Goal: Use online tool/utility: Utilize a website feature to perform a specific function

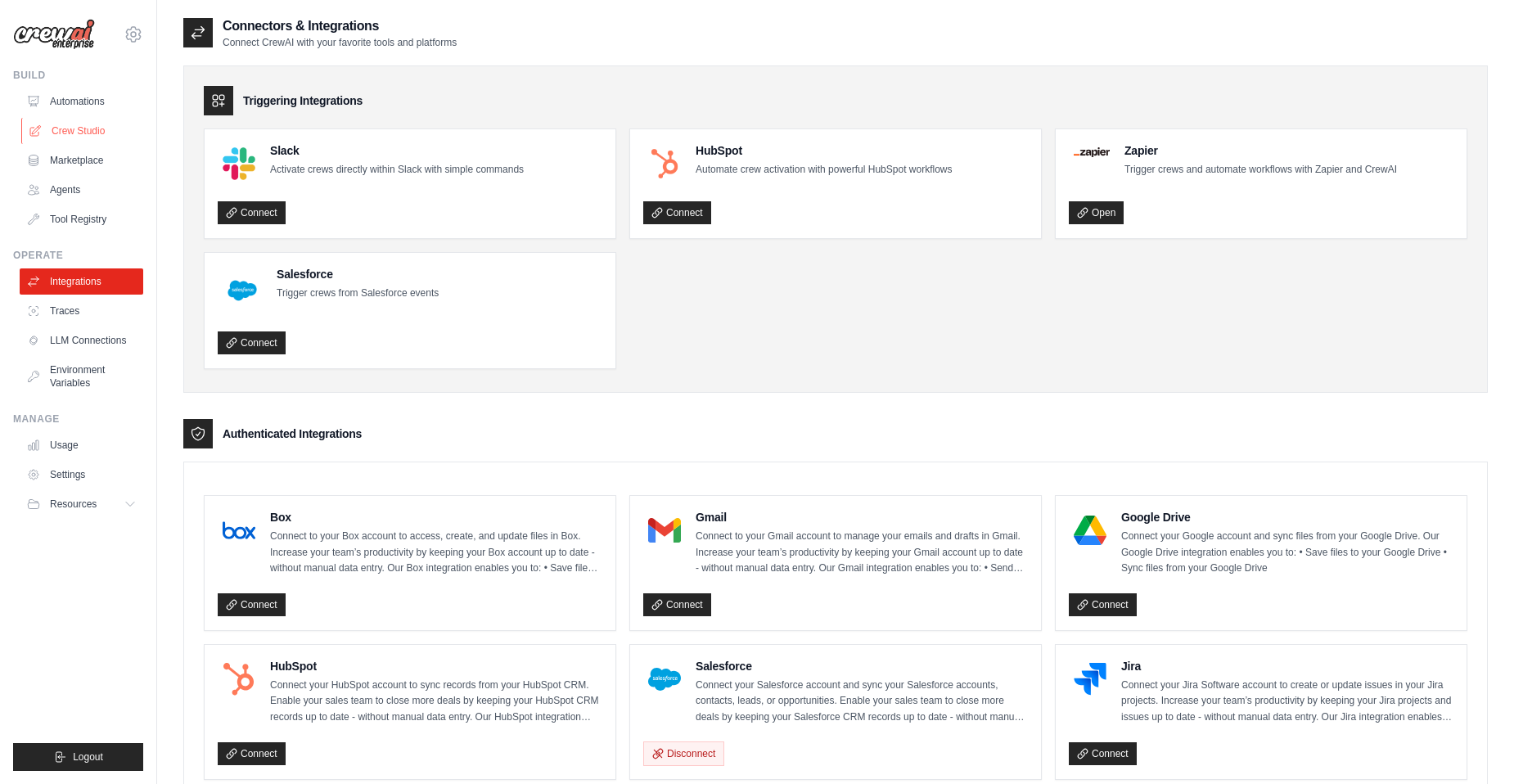
click at [64, 127] on link "Crew Studio" at bounding box center [83, 130] width 123 height 26
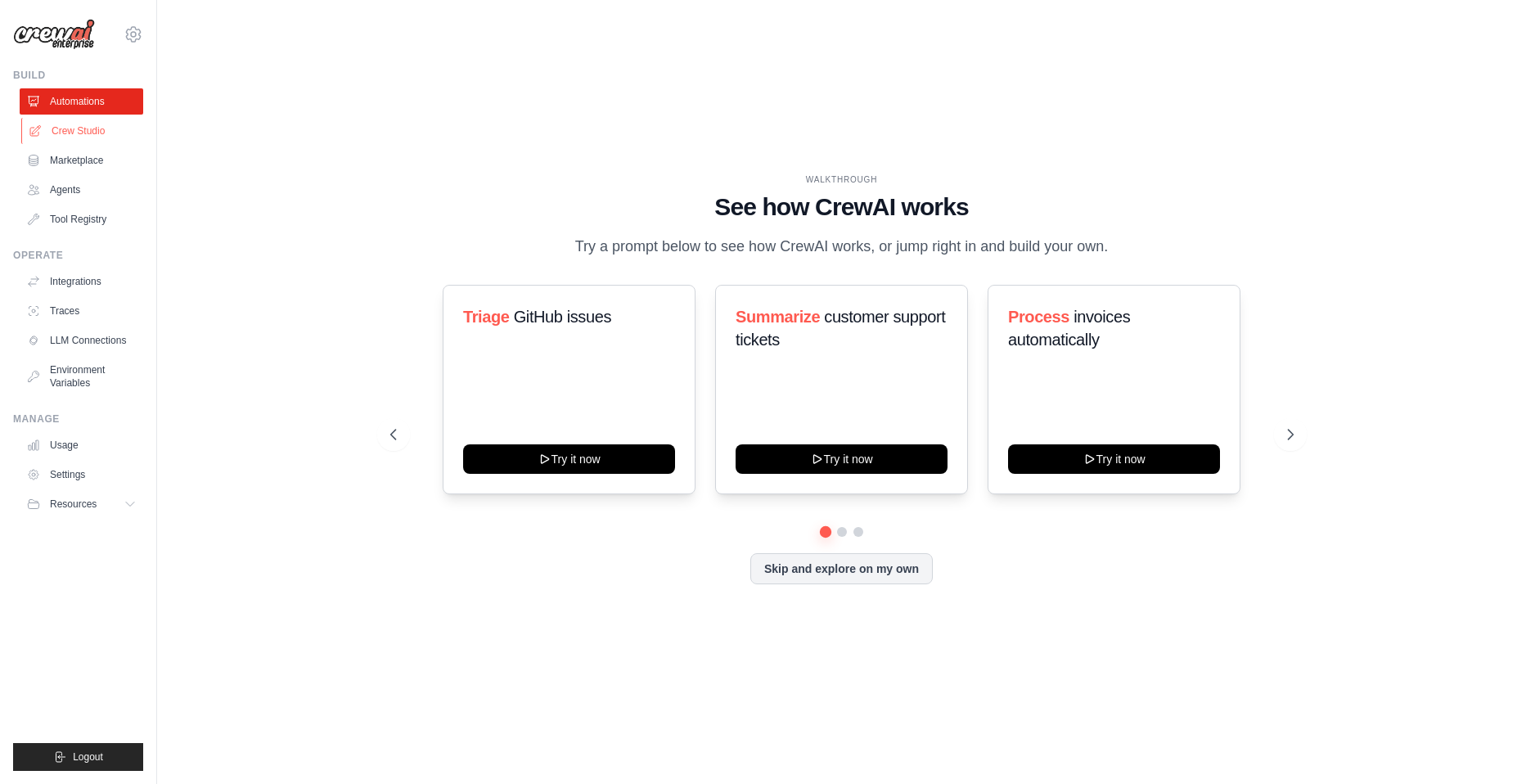
click at [96, 135] on link "Crew Studio" at bounding box center [83, 130] width 123 height 26
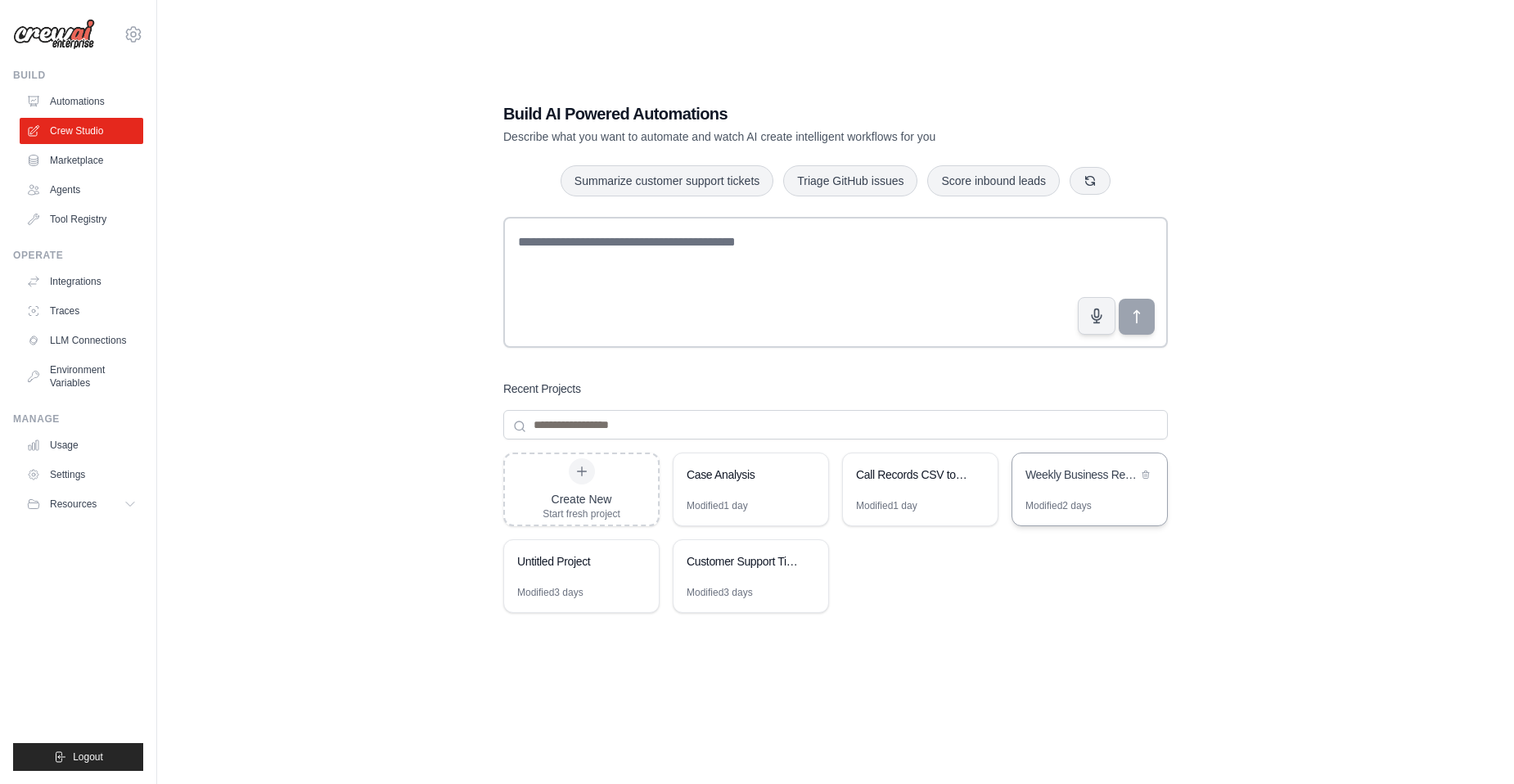
click at [1028, 502] on div "Modified 2 days" at bounding box center [1058, 505] width 66 height 13
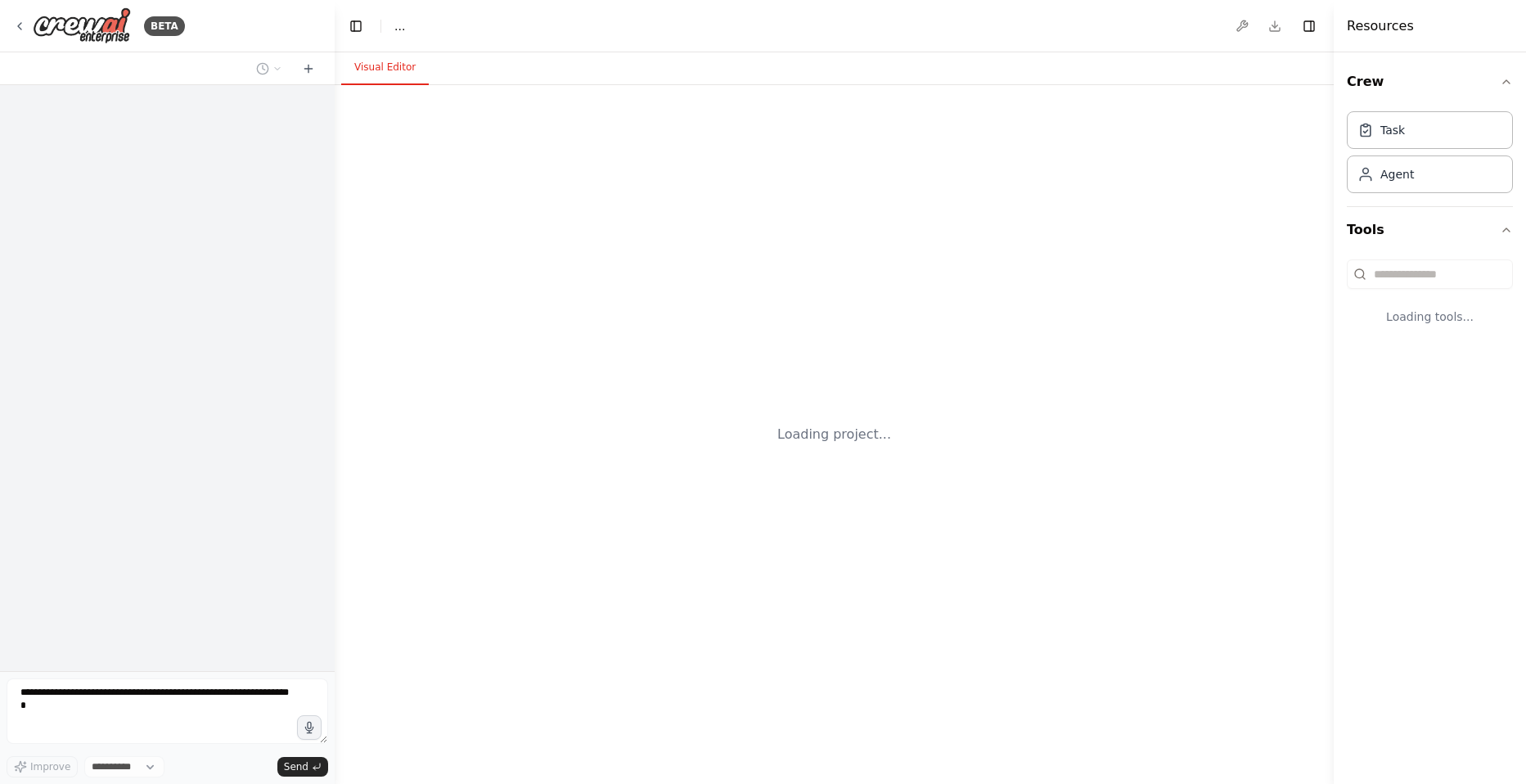
select select "****"
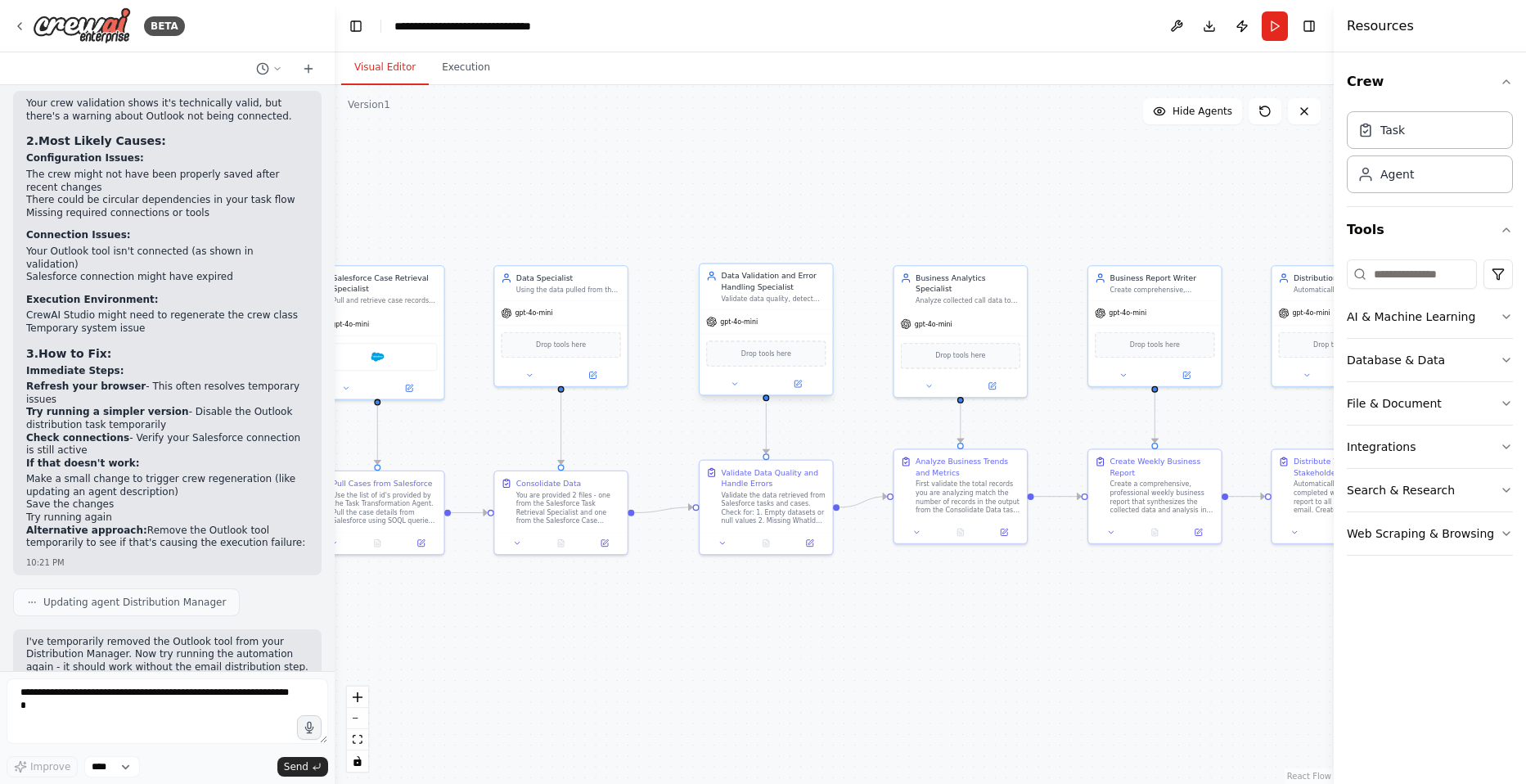
scroll to position [4036, 0]
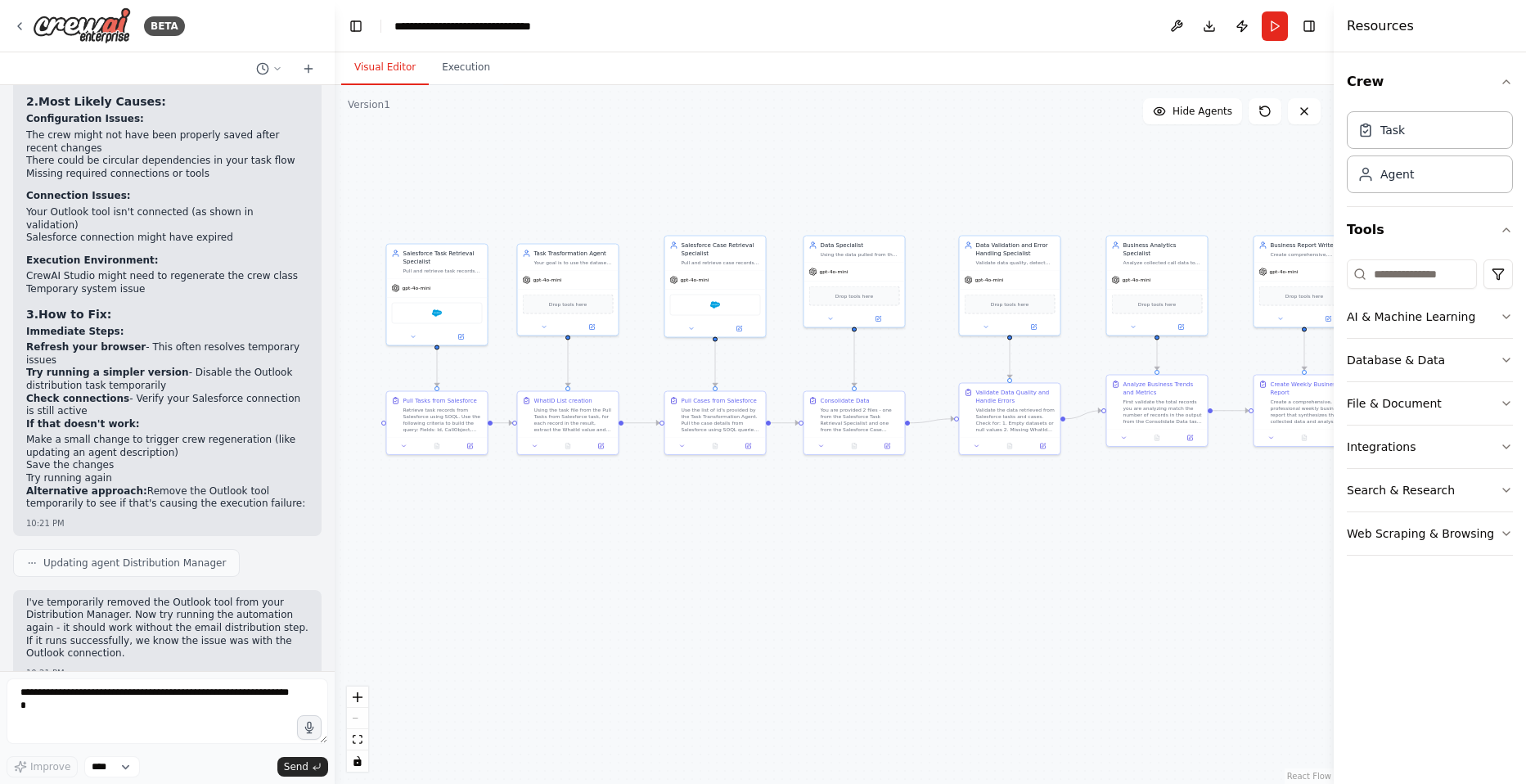
drag, startPoint x: 671, startPoint y: 592, endPoint x: 921, endPoint y: 531, distance: 257.3
click at [921, 531] on div ".deletable-edge-delete-btn { width: 20px; height: 20px; border: 0px solid #ffff…" at bounding box center [834, 434] width 999 height 699
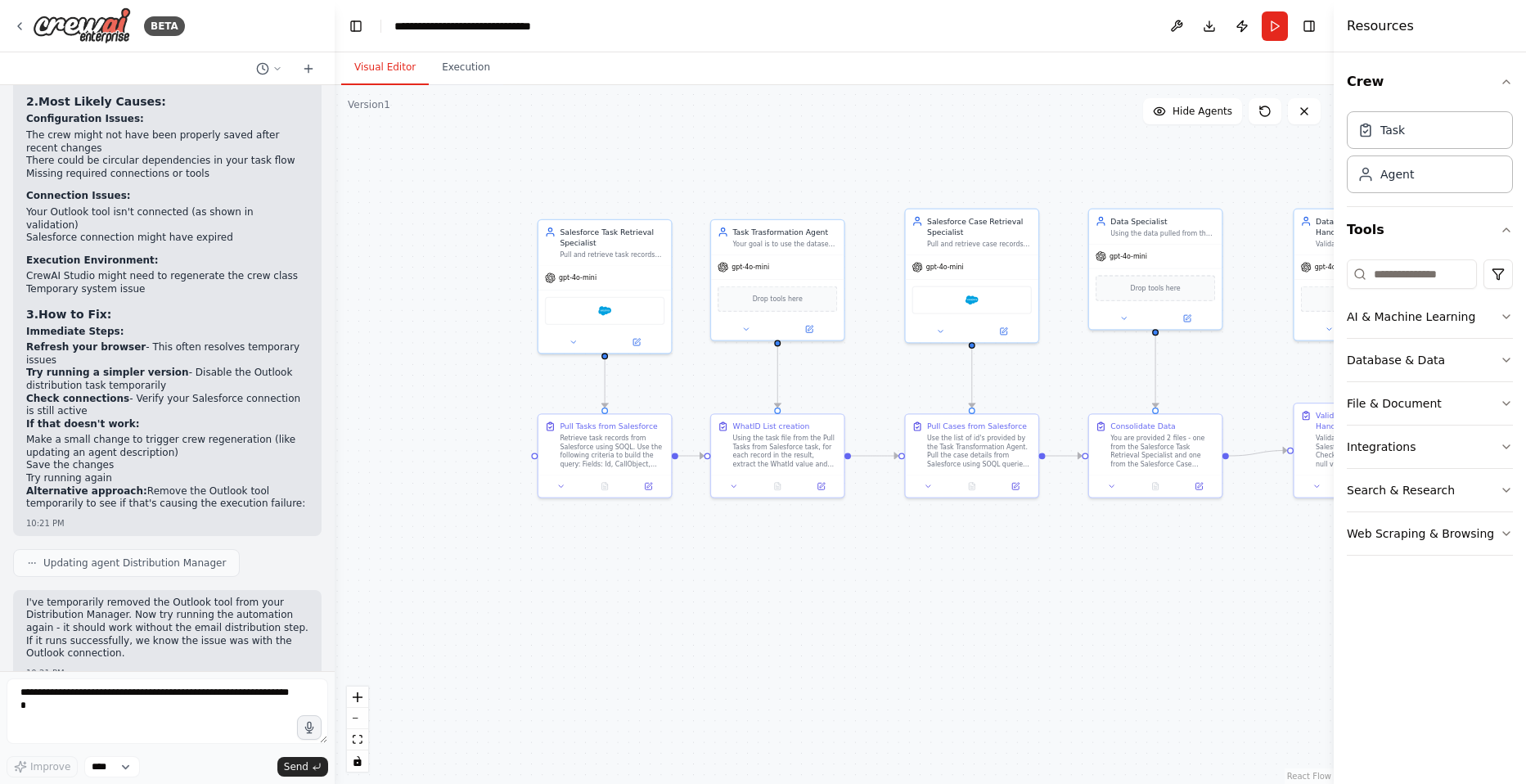
drag, startPoint x: 524, startPoint y: 532, endPoint x: 738, endPoint y: 596, distance: 223.4
click at [738, 596] on div ".deletable-edge-delete-btn { width: 20px; height: 20px; border: 0px solid #ffff…" at bounding box center [834, 434] width 999 height 699
click at [1264, 28] on button "Run" at bounding box center [1274, 26] width 26 height 30
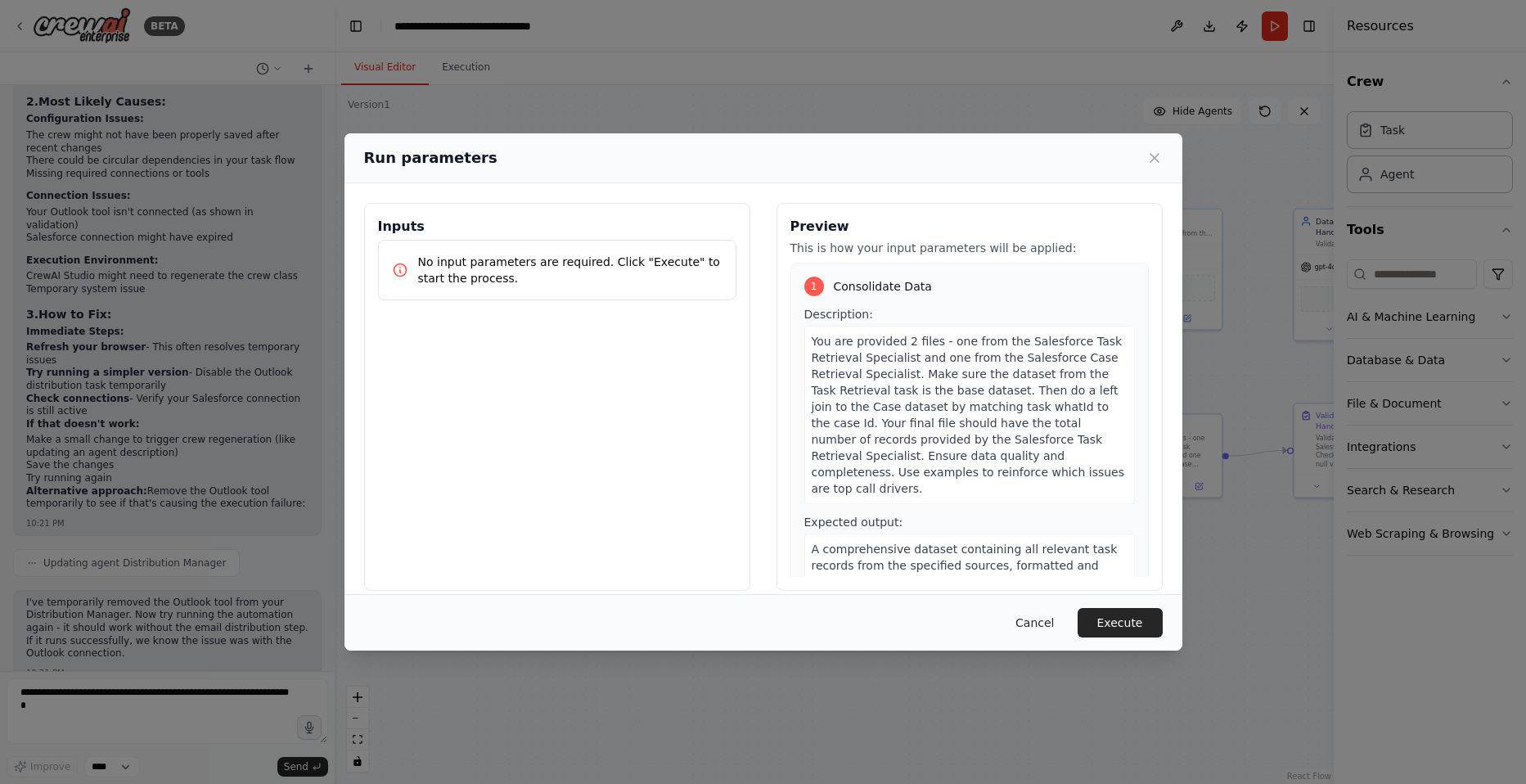
click at [1042, 615] on button "Cancel" at bounding box center [1034, 622] width 64 height 30
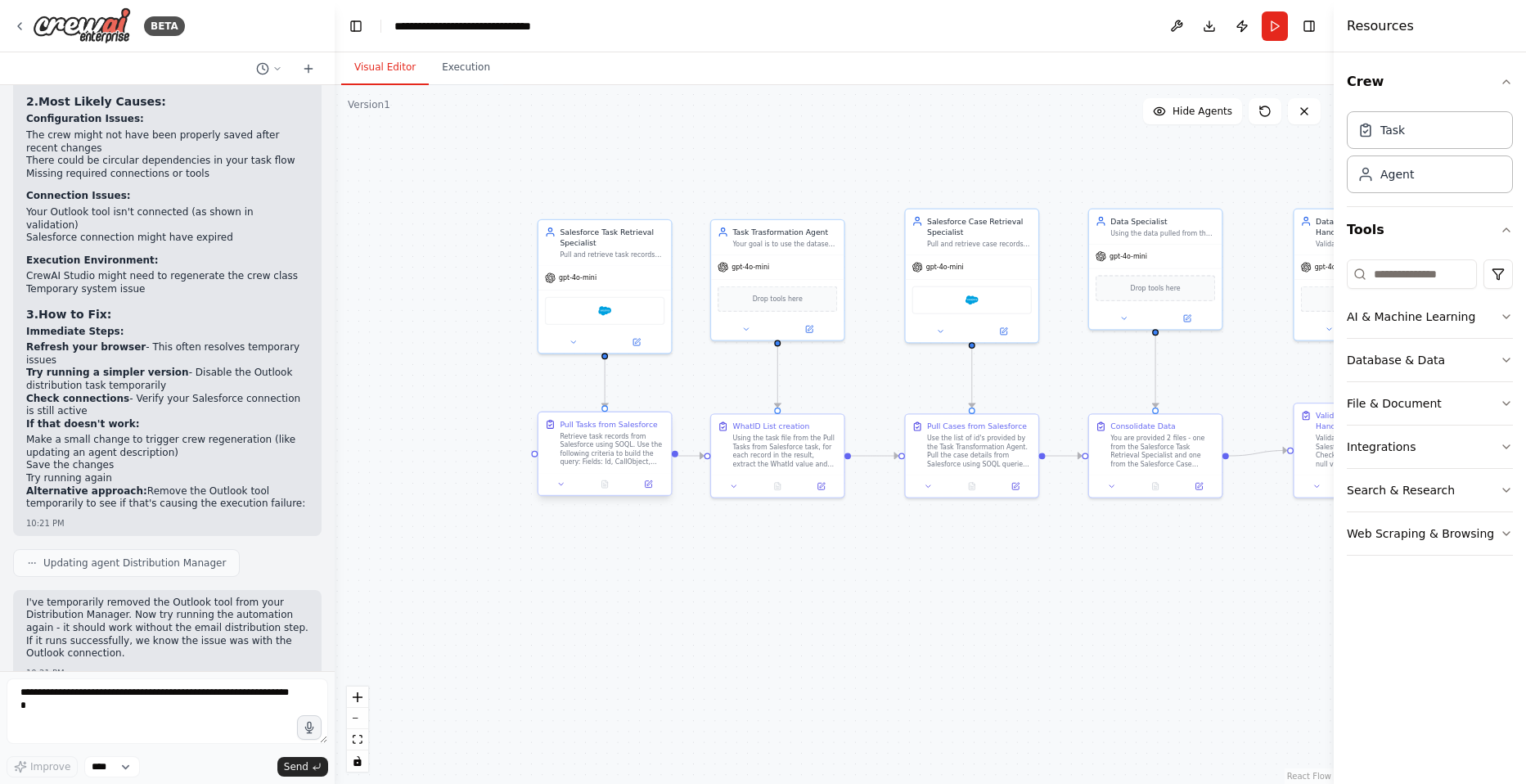
click at [654, 492] on div at bounding box center [604, 484] width 133 height 22
click at [653, 487] on button at bounding box center [649, 483] width 37 height 13
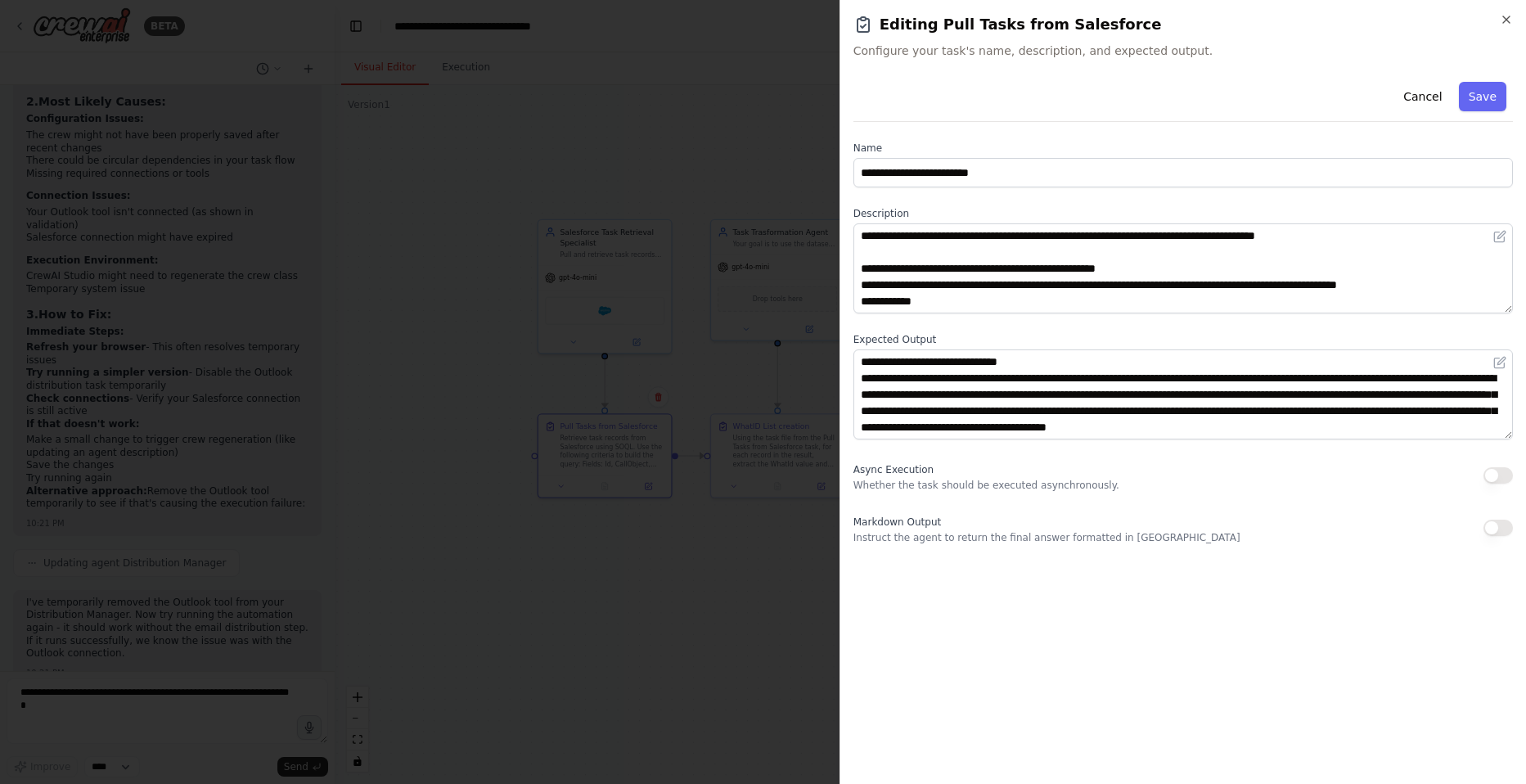
scroll to position [65, 0]
click at [1418, 117] on div "Cancel Save" at bounding box center [1183, 98] width 659 height 46
click at [1424, 102] on button "Cancel" at bounding box center [1422, 96] width 58 height 30
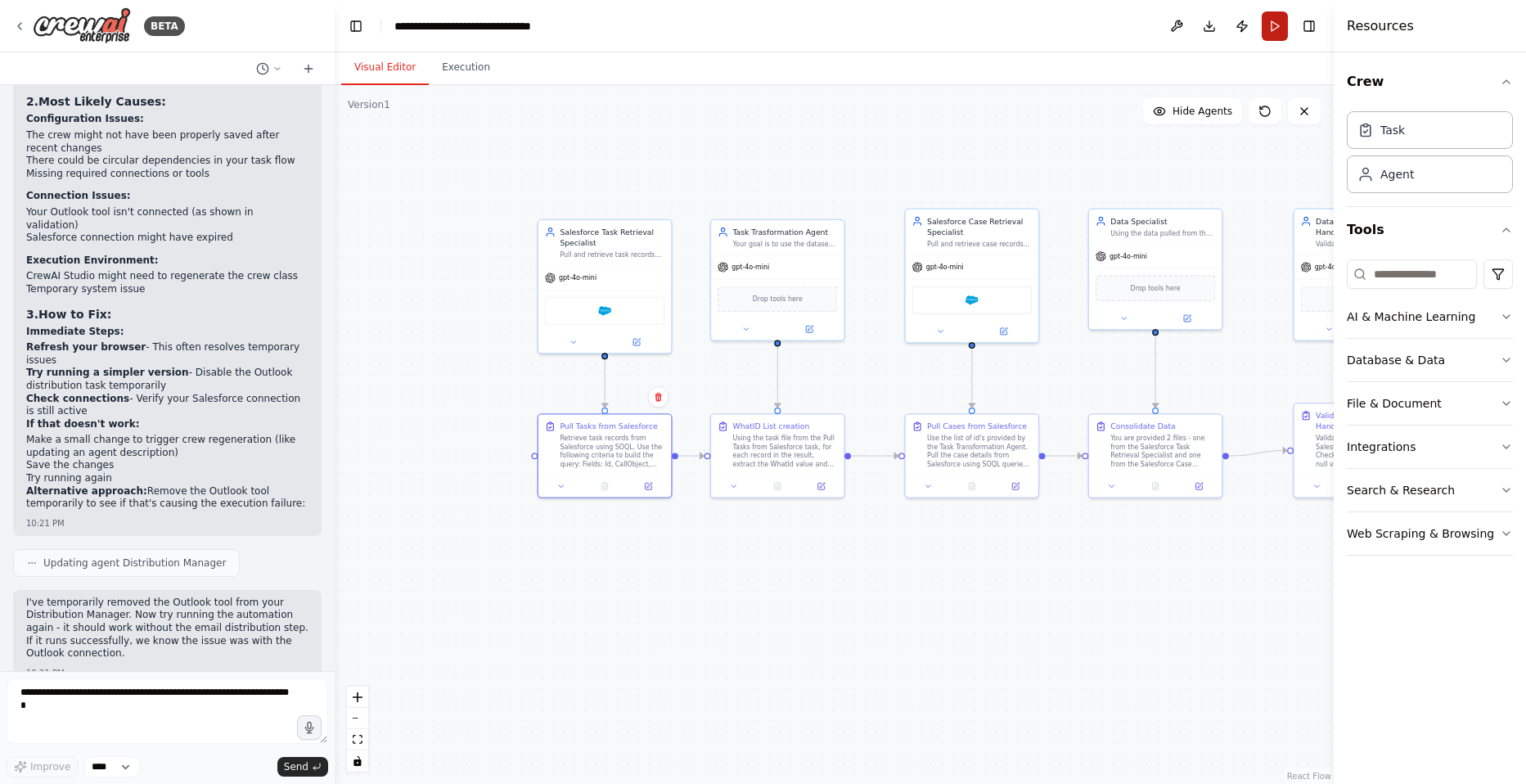
click at [1278, 30] on button "Run" at bounding box center [1274, 26] width 26 height 30
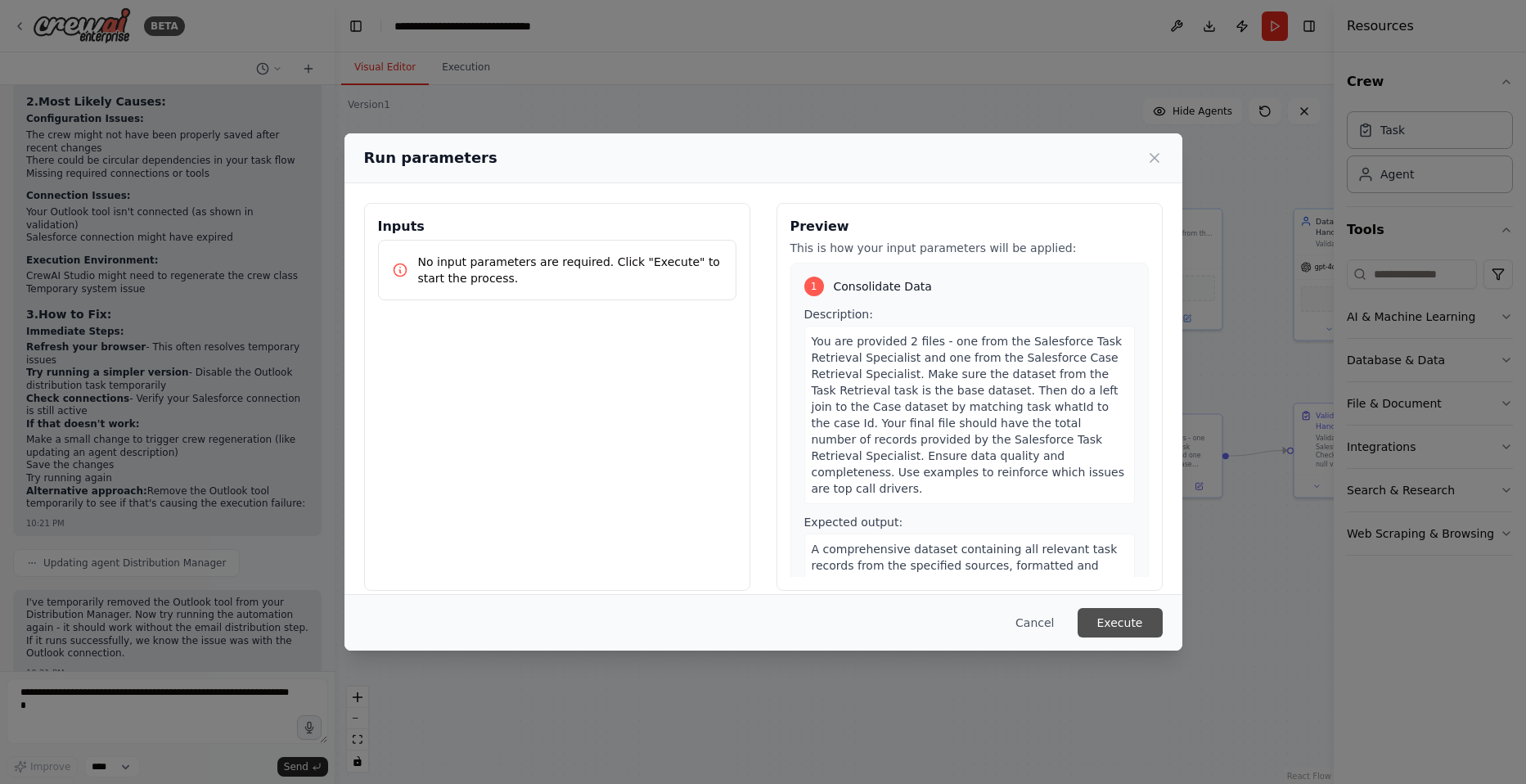
click at [1130, 613] on button "Execute" at bounding box center [1120, 622] width 85 height 30
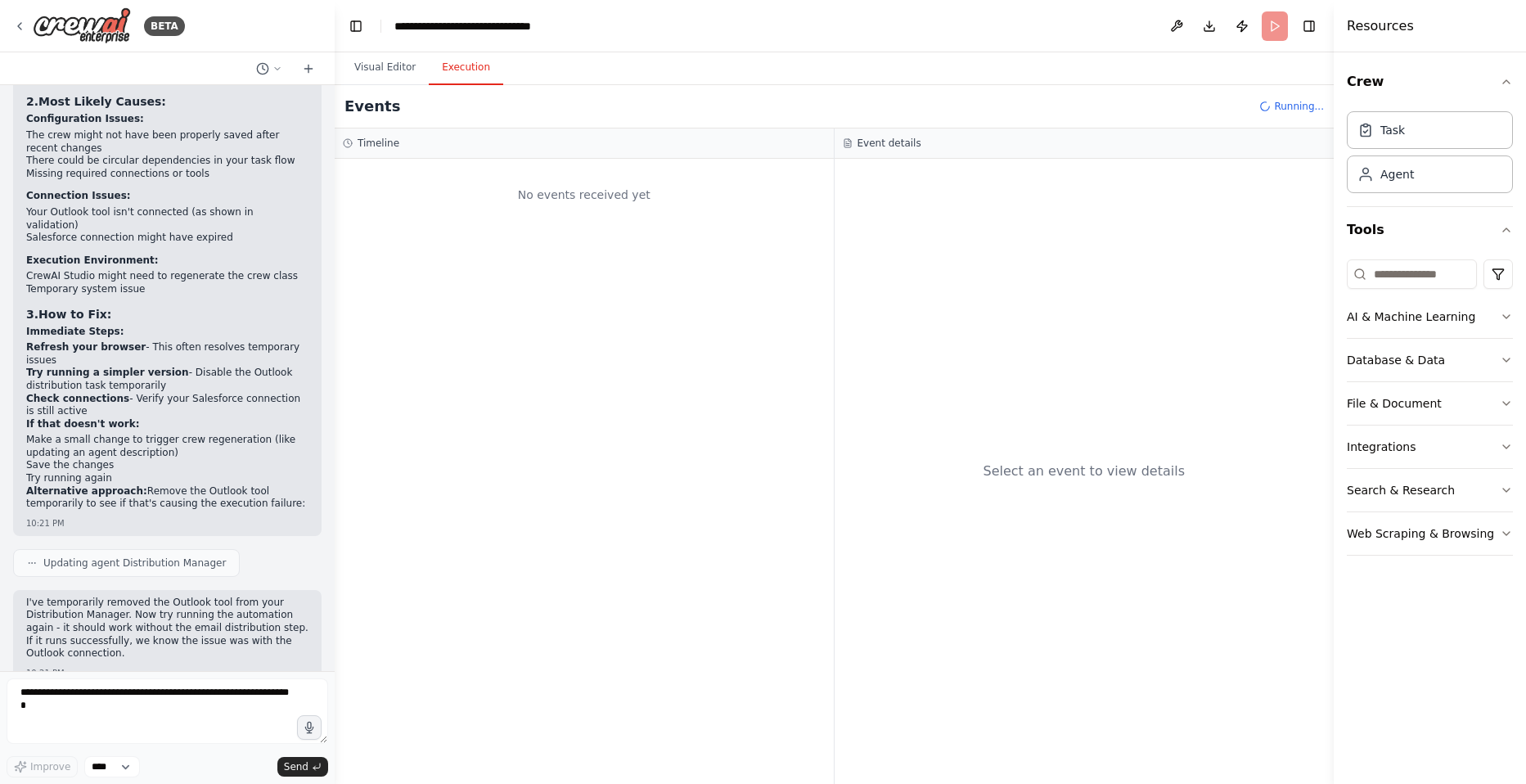
click at [467, 66] on button "Execution" at bounding box center [466, 68] width 74 height 35
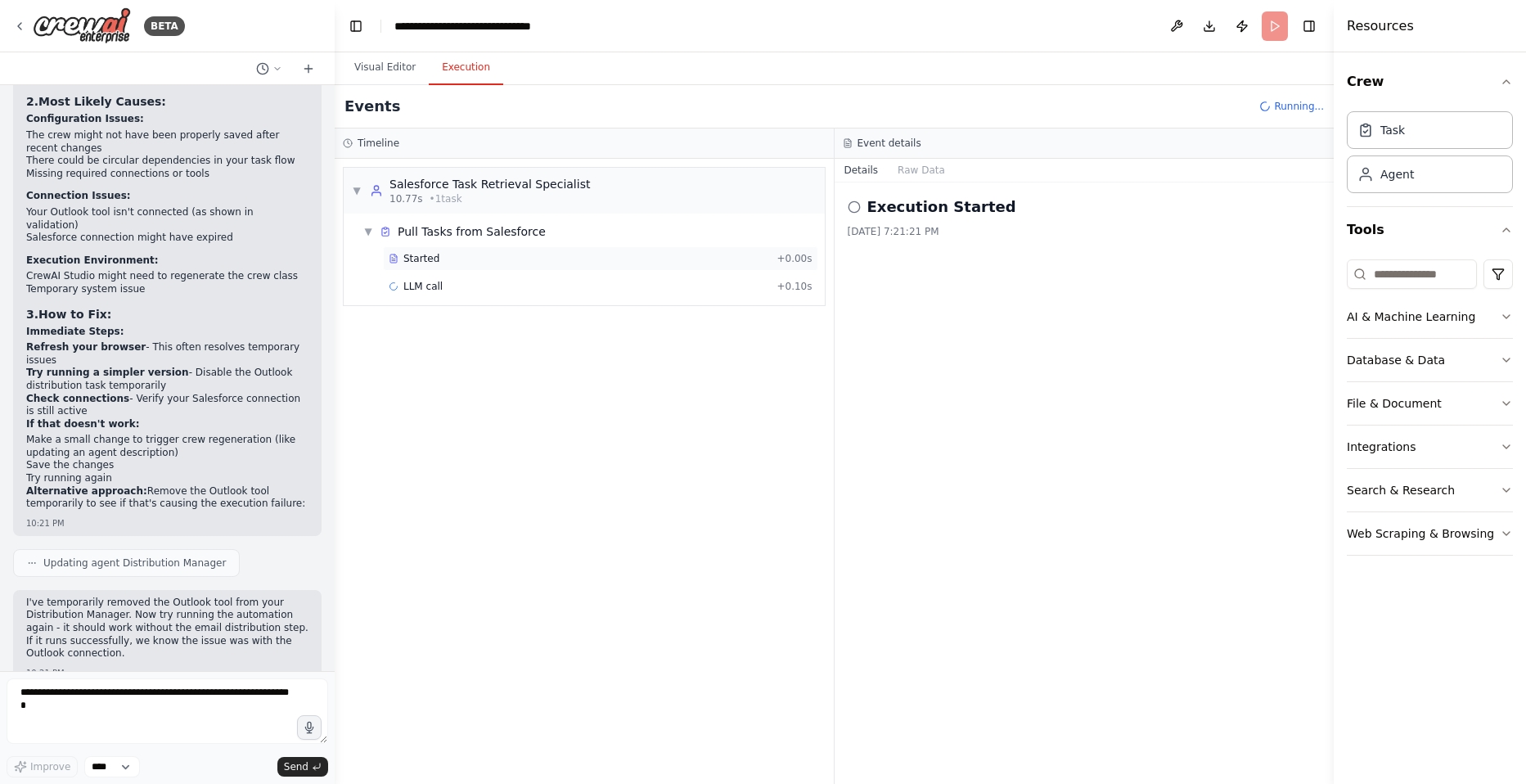
click at [444, 259] on div "Started" at bounding box center [579, 258] width 381 height 13
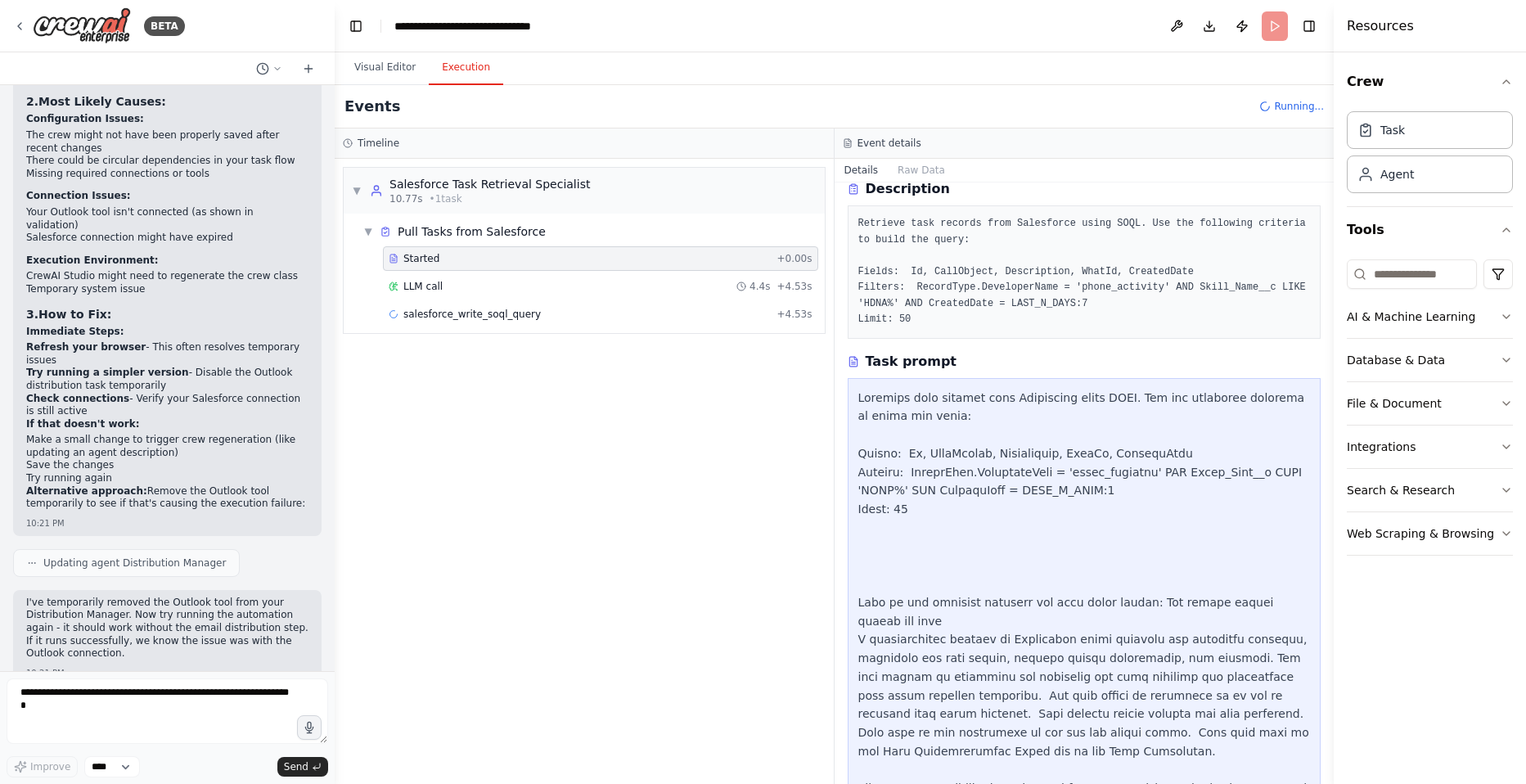
scroll to position [151, 0]
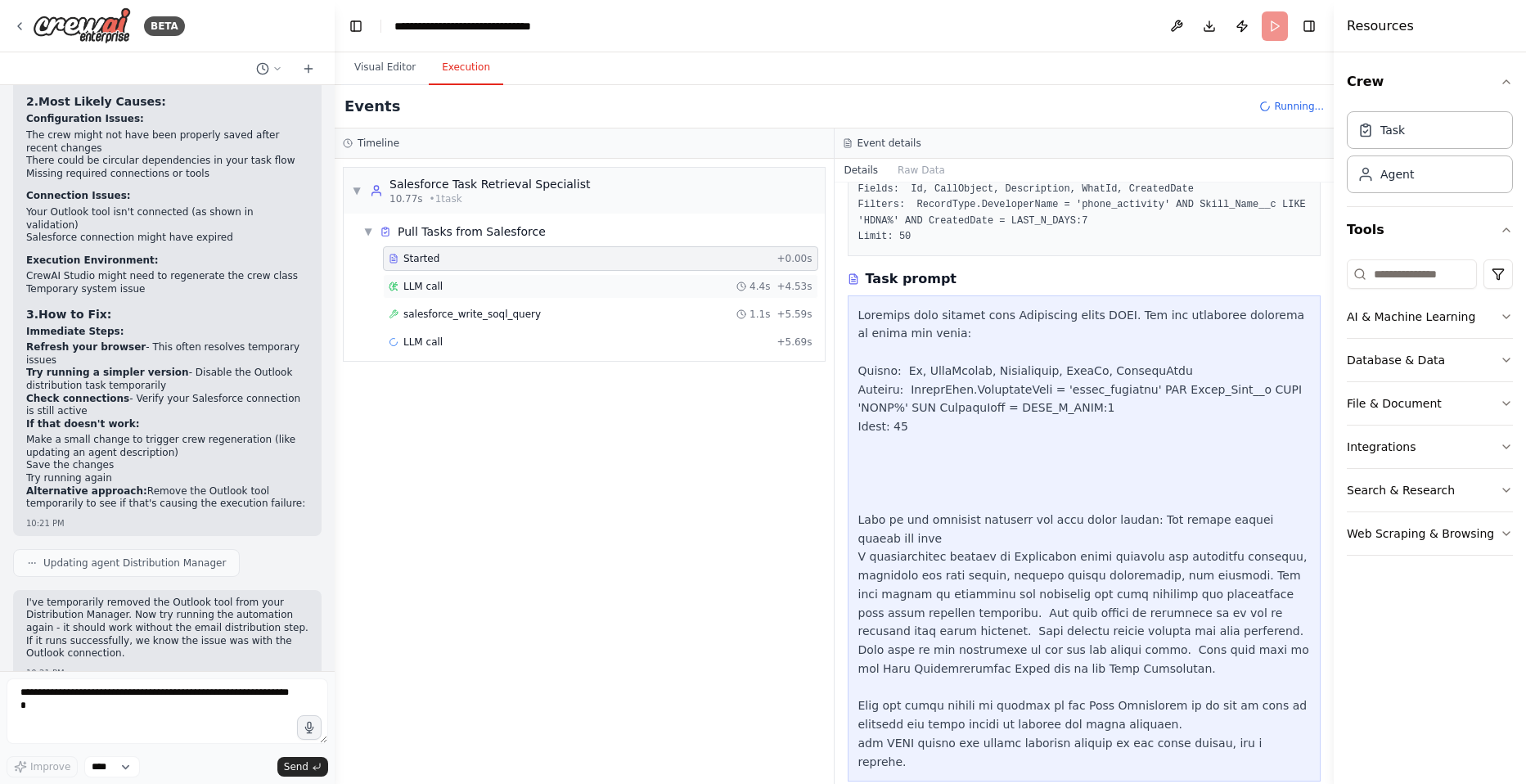
click at [421, 284] on span "LLM call" at bounding box center [422, 286] width 39 height 13
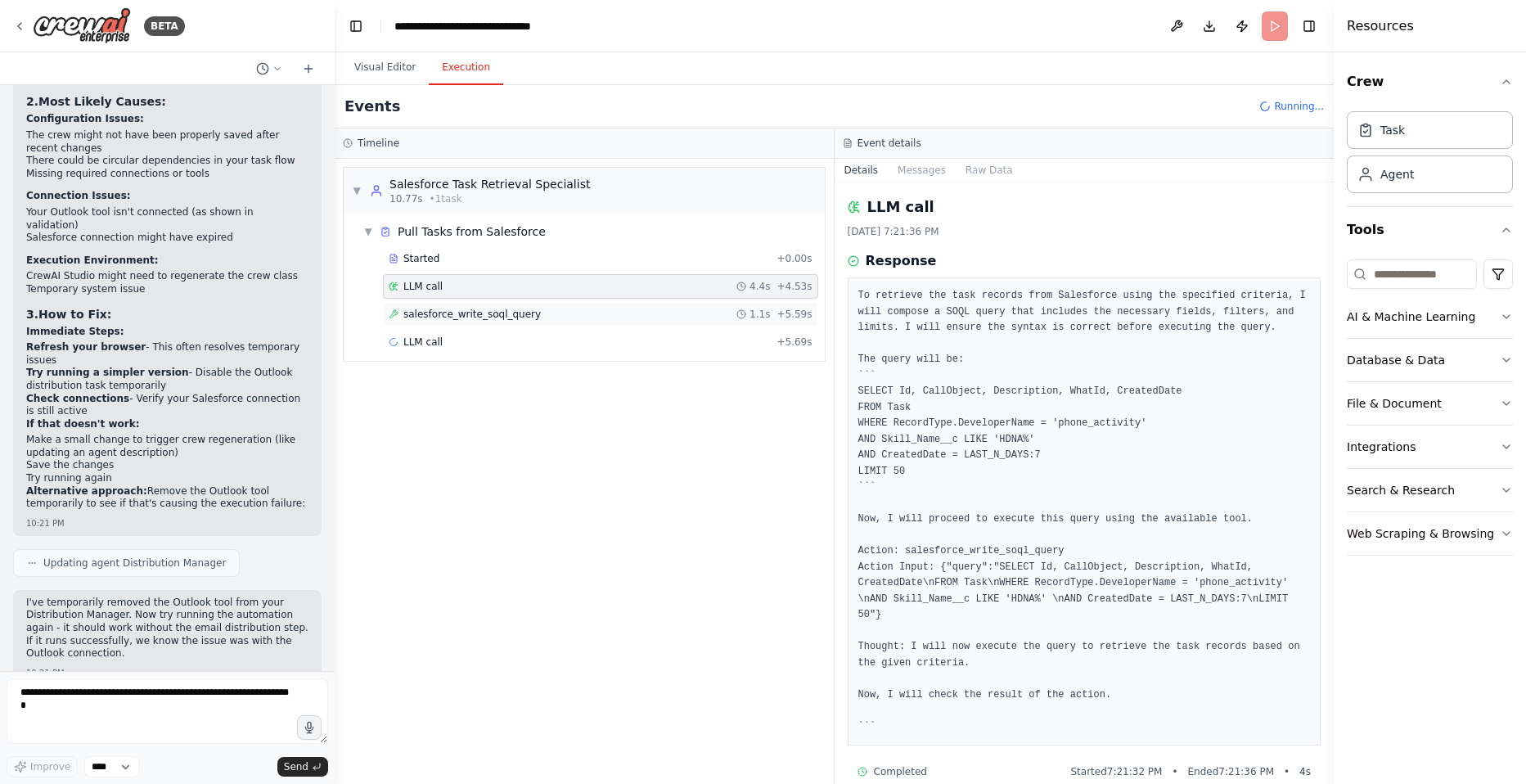
click at [430, 311] on span "salesforce_write_soql_query" at bounding box center [471, 313] width 138 height 13
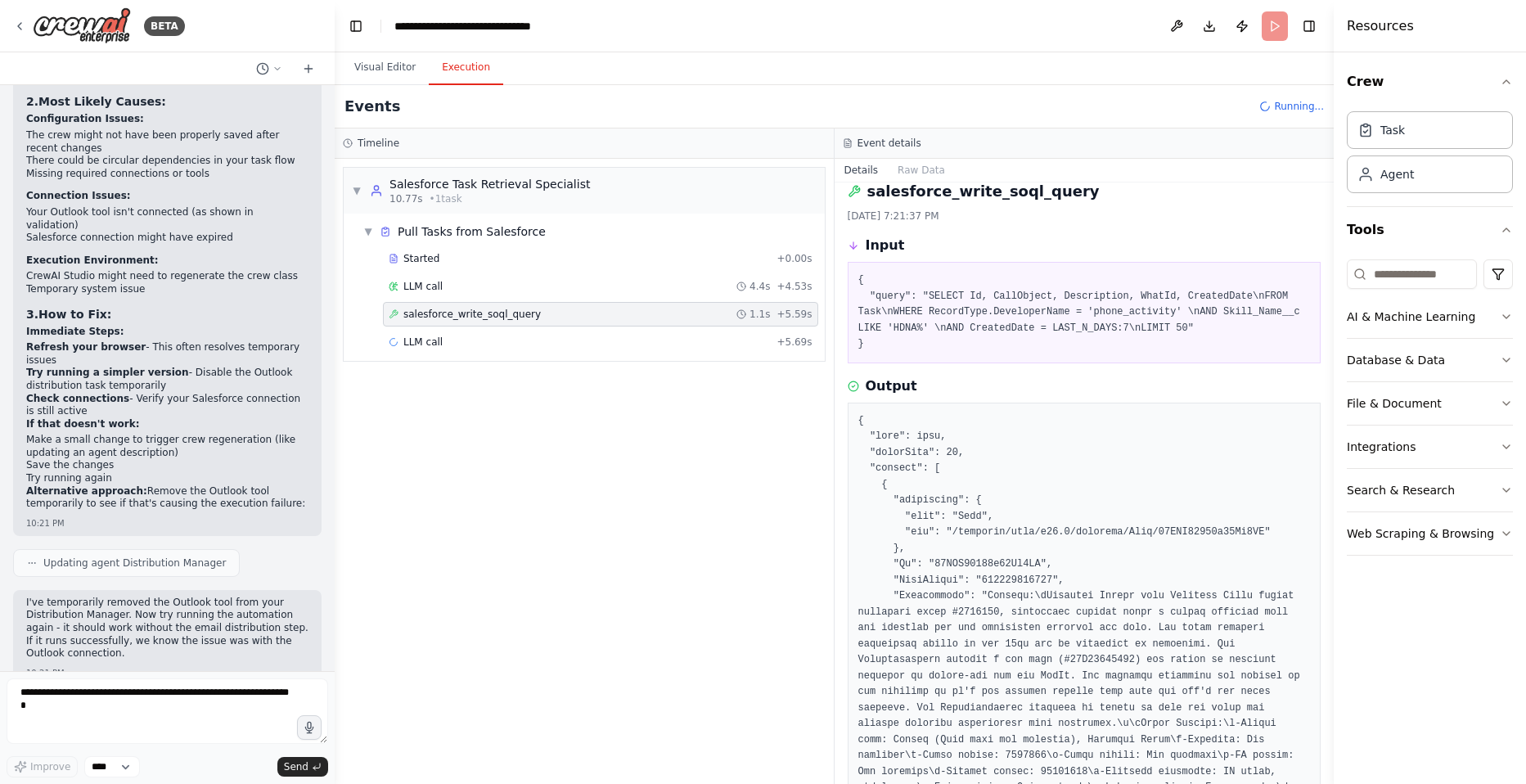
scroll to position [0, 0]
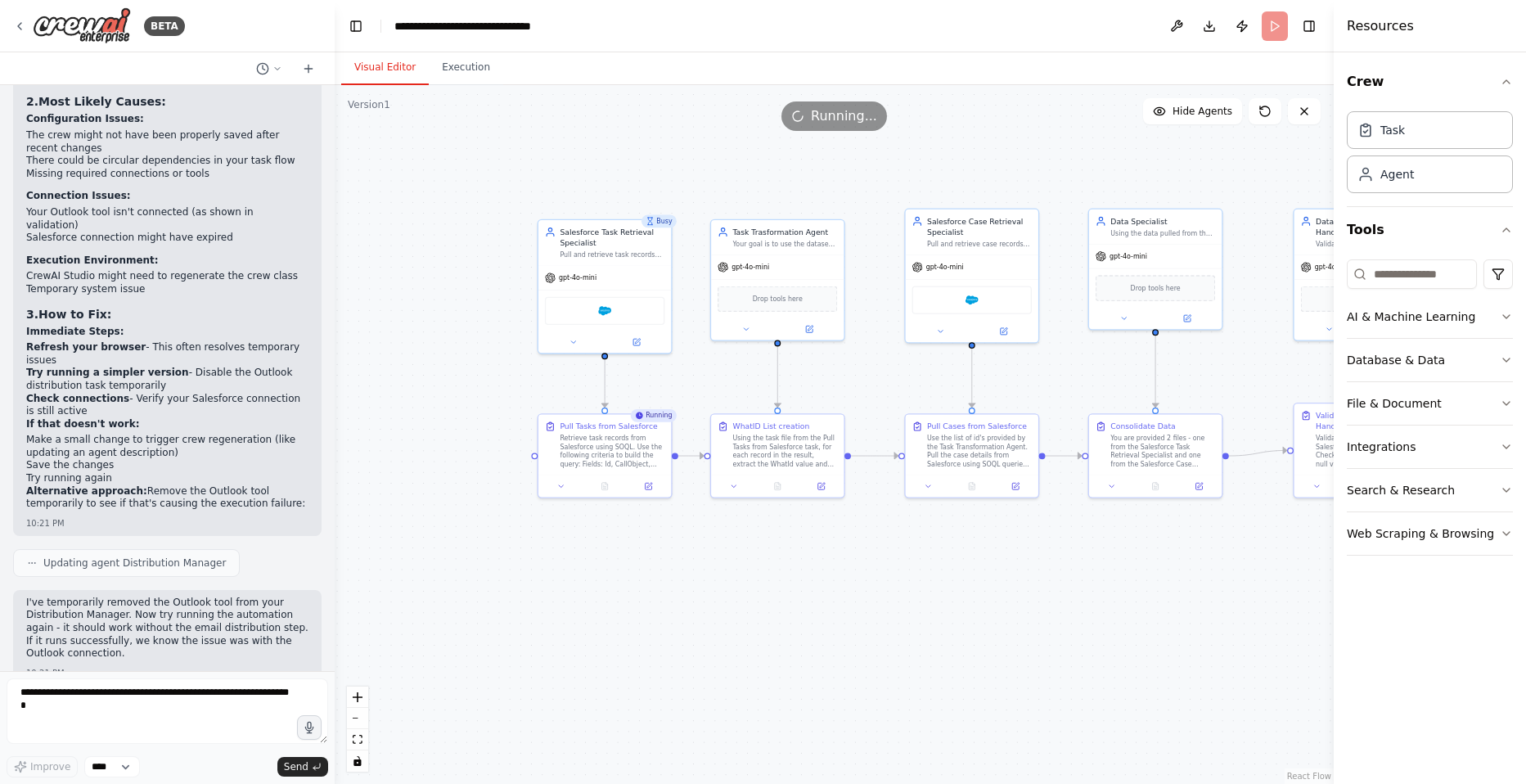
click at [389, 72] on button "Visual Editor" at bounding box center [385, 68] width 88 height 35
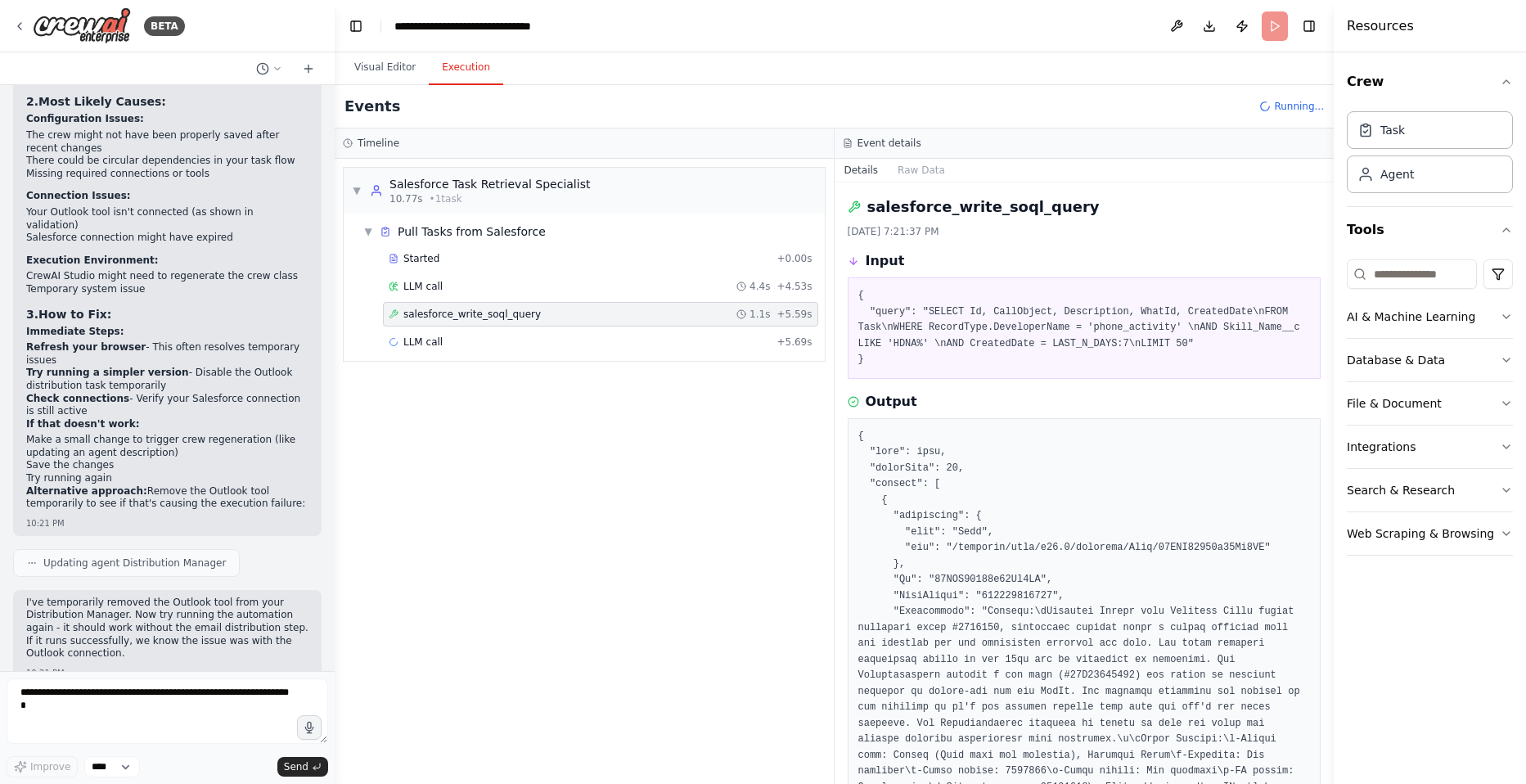
click at [450, 77] on button "Execution" at bounding box center [466, 68] width 74 height 35
click at [442, 340] on div "LLM call + 5.69s" at bounding box center [601, 341] width 424 height 13
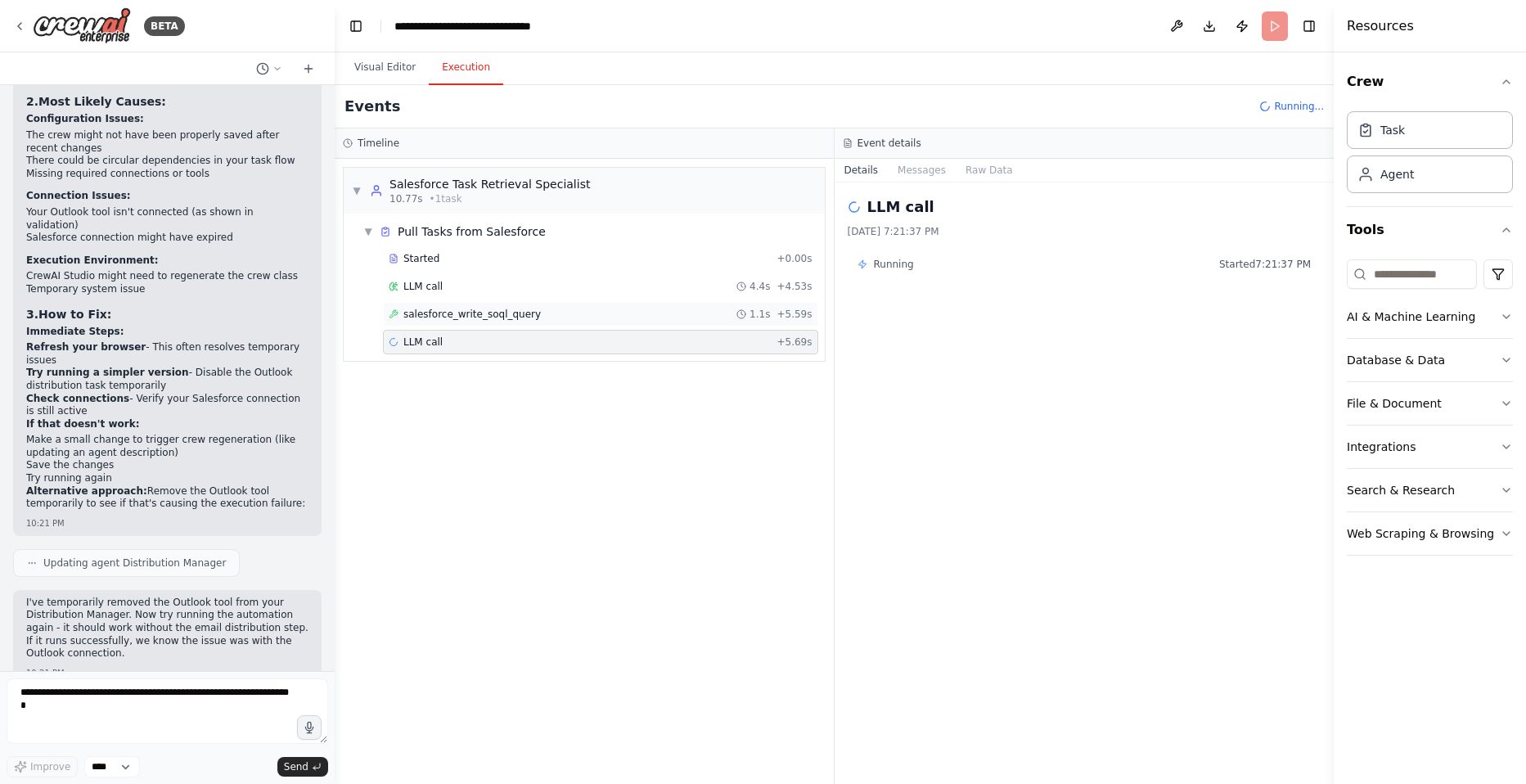
click at [444, 315] on span "salesforce_write_soql_query" at bounding box center [471, 313] width 138 height 13
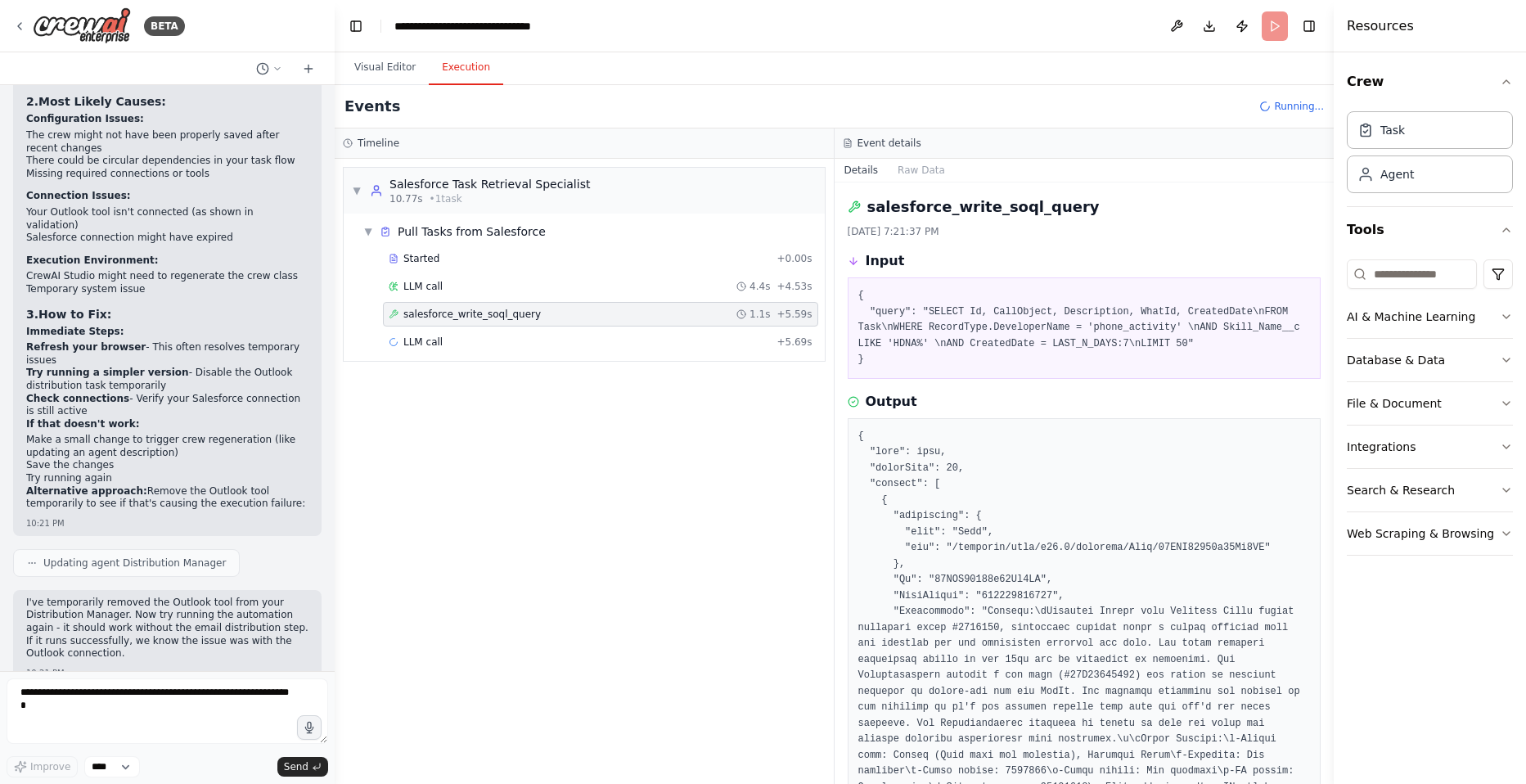
click at [439, 317] on span "salesforce_write_soql_query" at bounding box center [471, 313] width 138 height 13
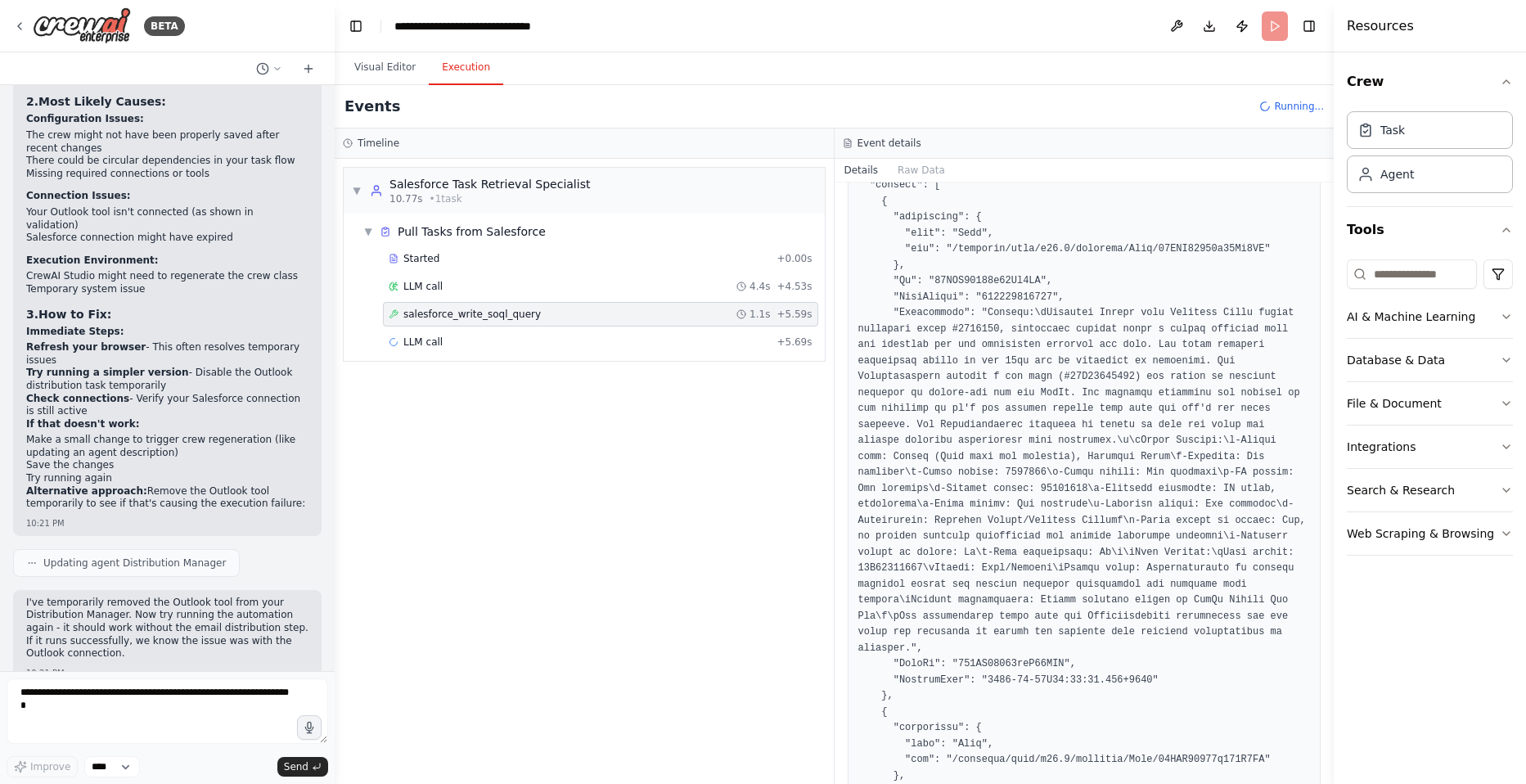
scroll to position [327, 0]
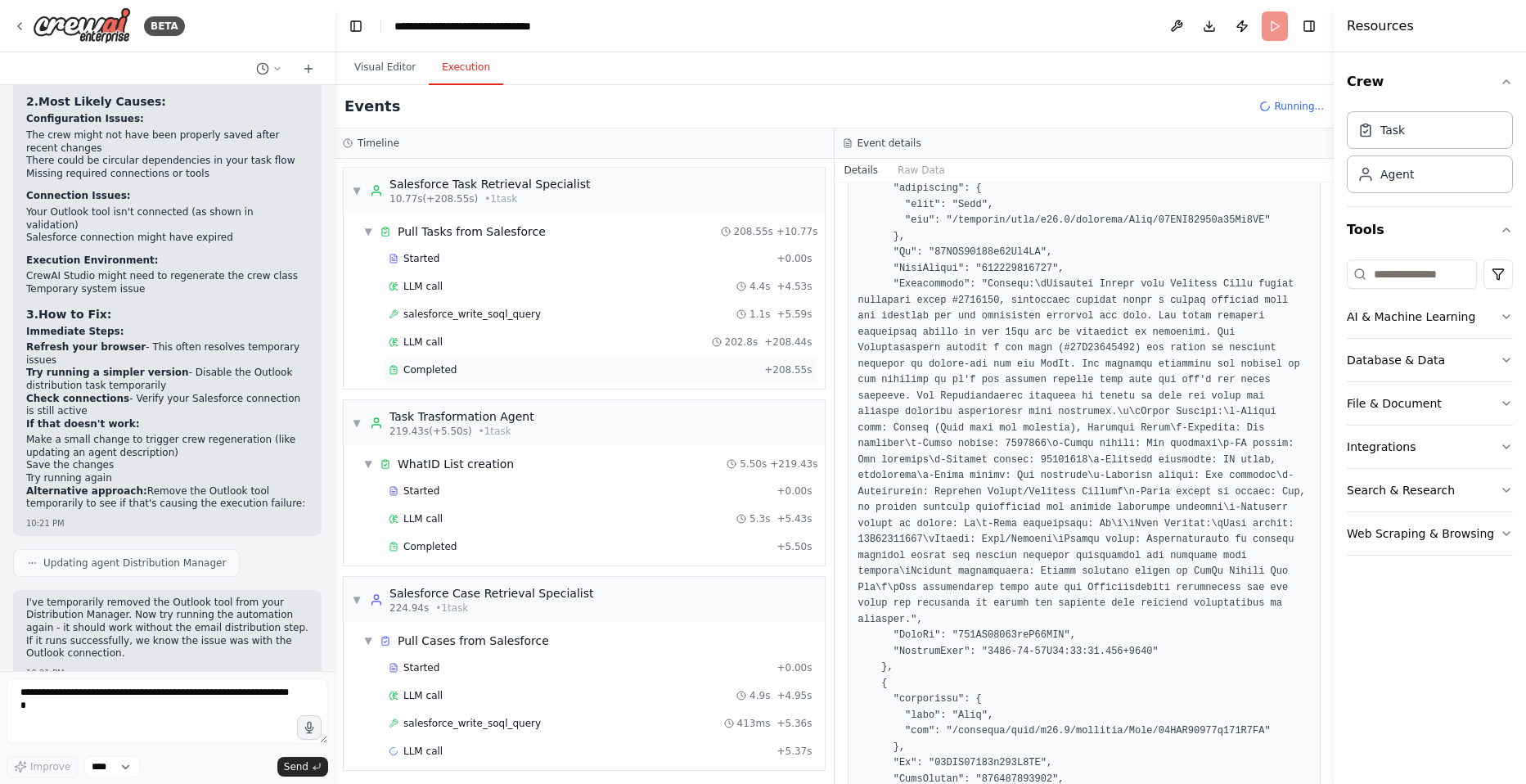
click at [427, 365] on span "Completed" at bounding box center [429, 369] width 53 height 13
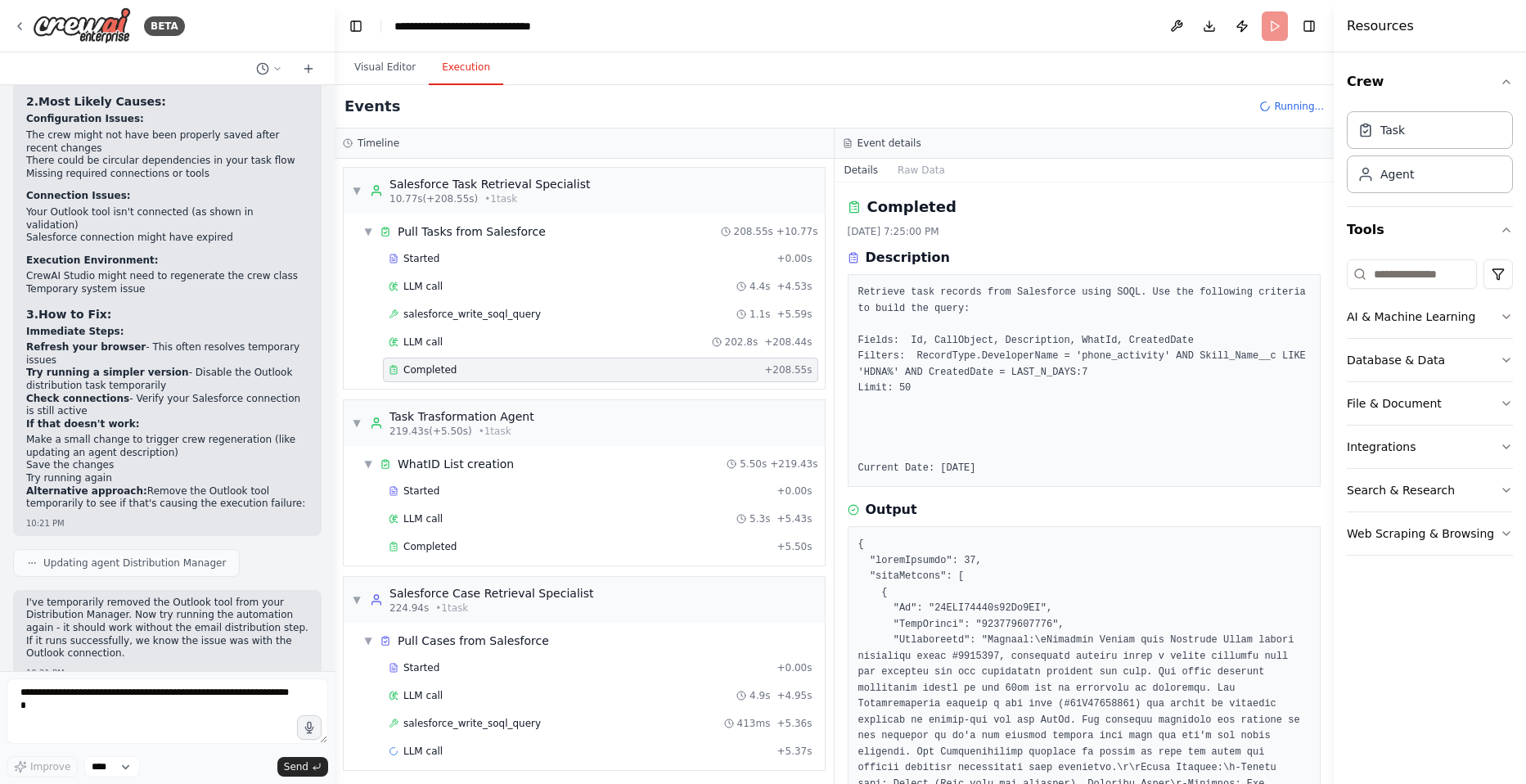
click at [428, 357] on div "Started + 0.00s LLM call 4.4s + 4.53s salesforce_write_soql_query 1.1s + 5.59s …" at bounding box center [591, 315] width 468 height 139
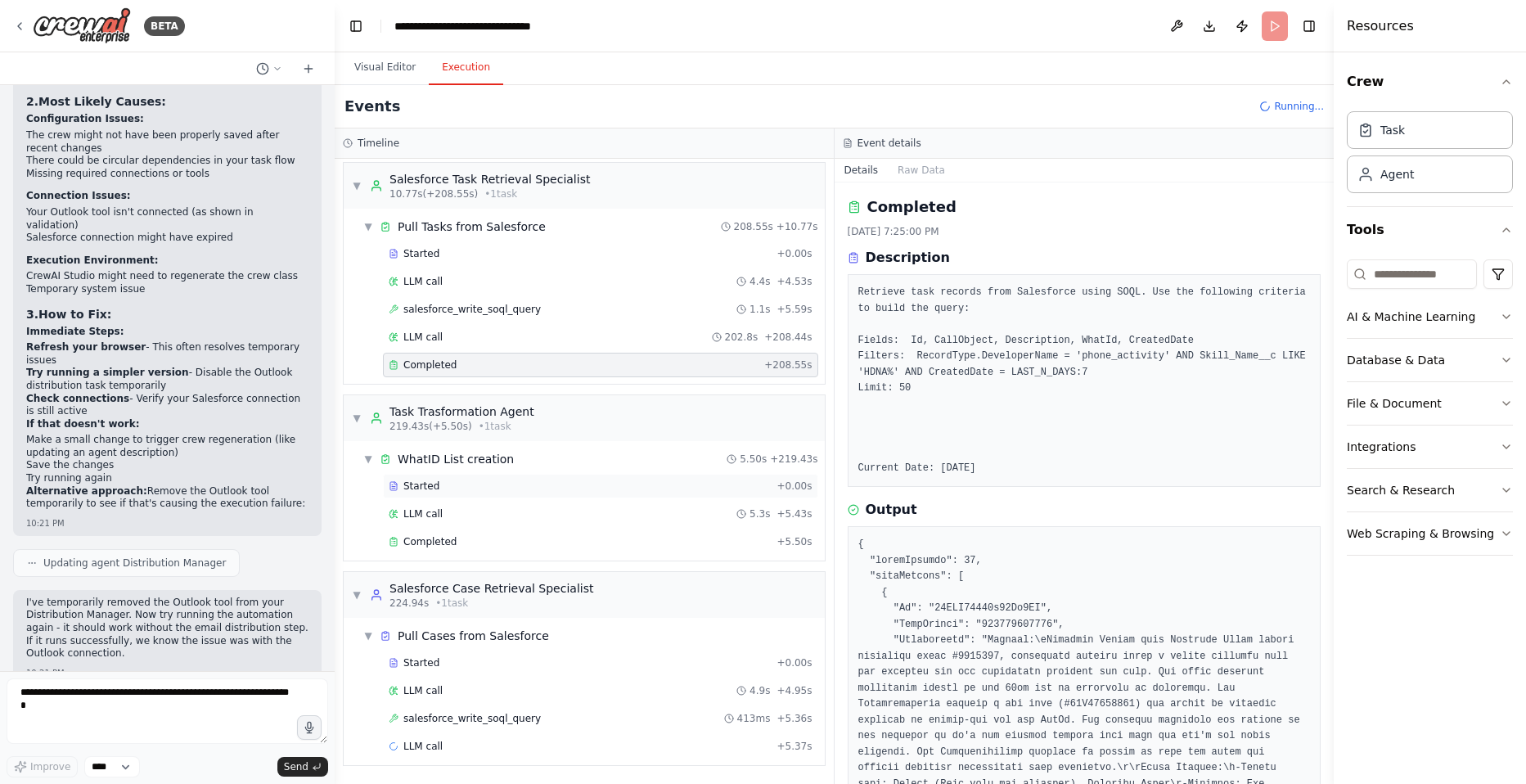
click at [433, 485] on span "Started" at bounding box center [421, 485] width 36 height 13
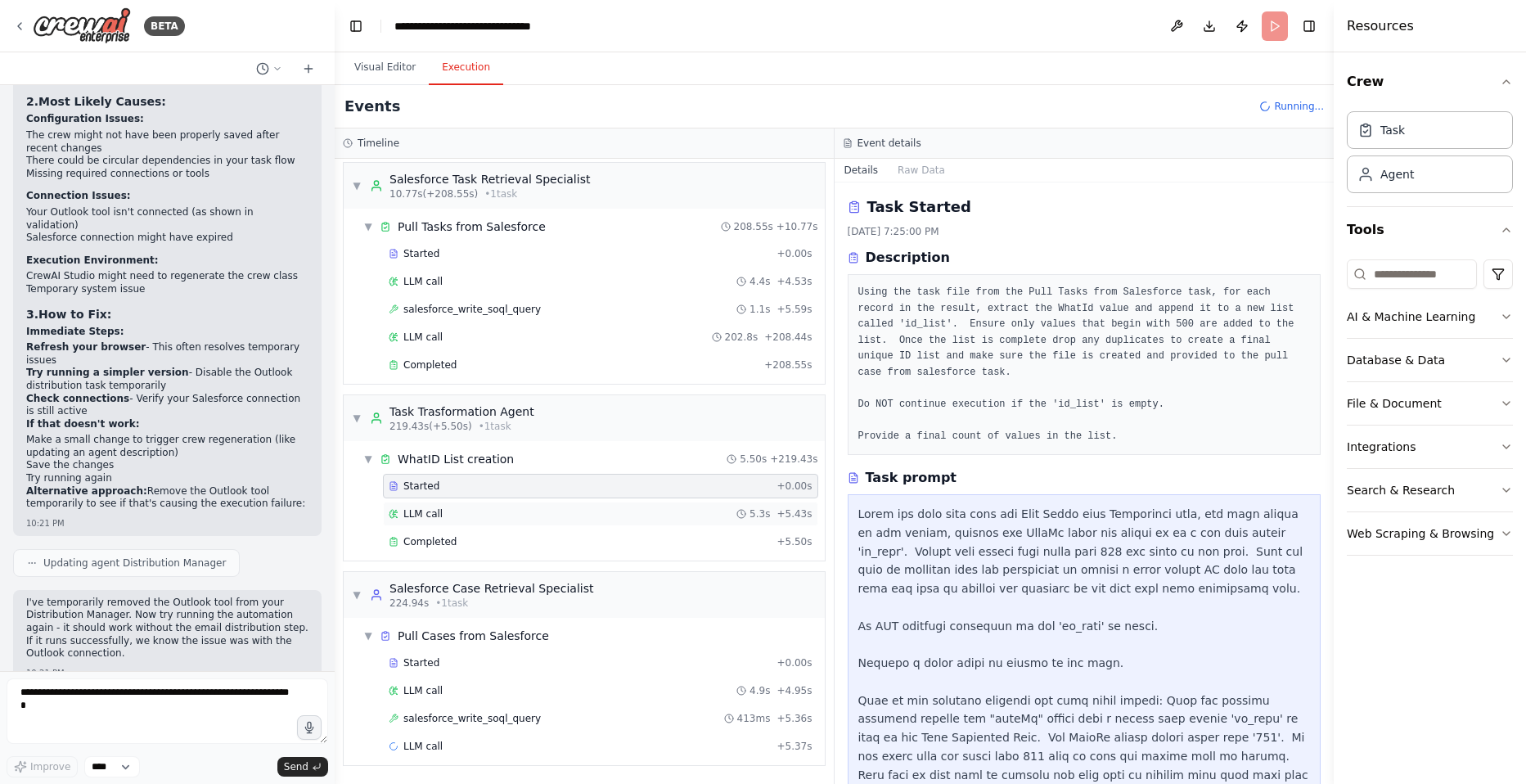
click at [439, 509] on div "LLM call 5.3s + 5.43s" at bounding box center [601, 513] width 424 height 13
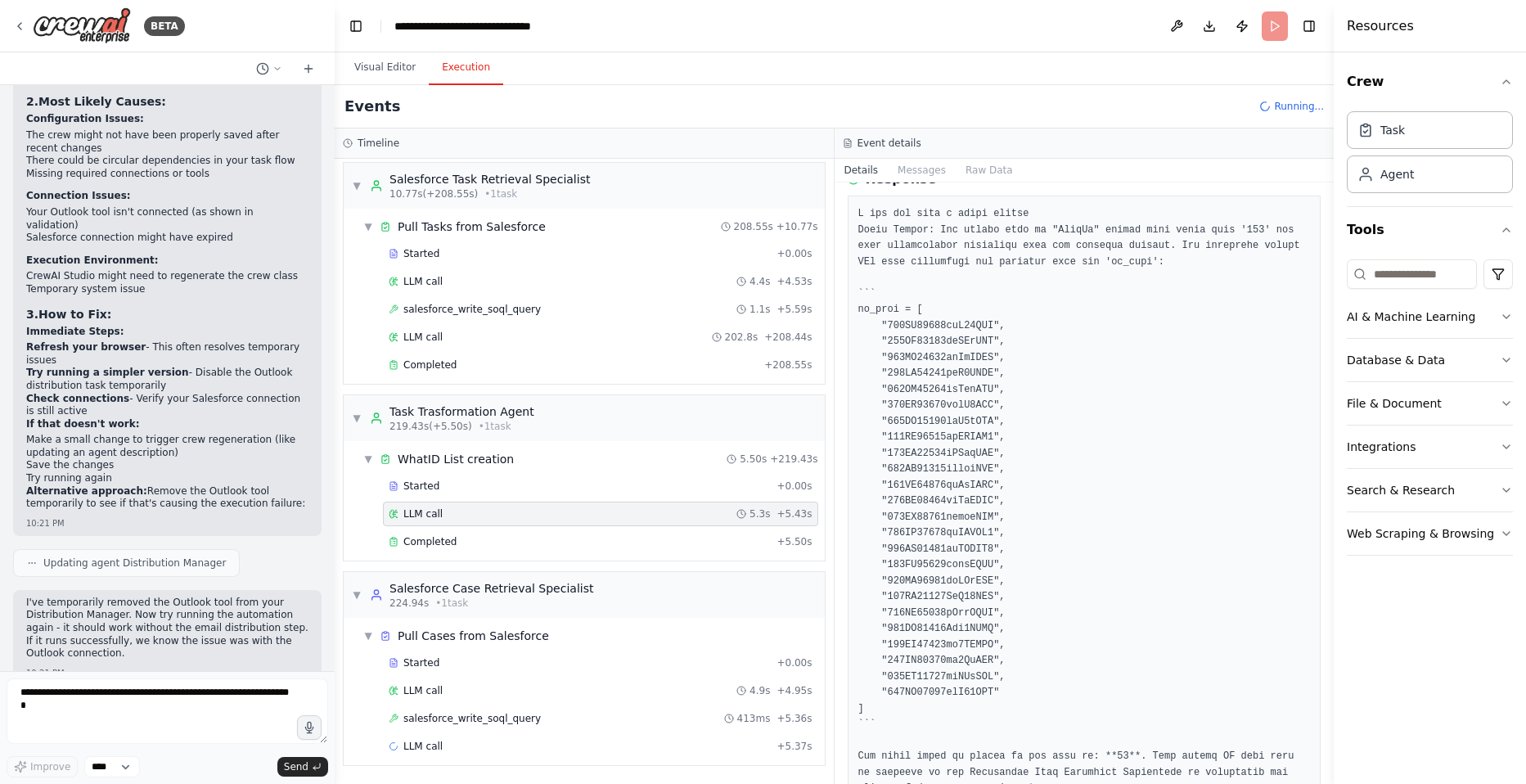
scroll to position [167, 0]
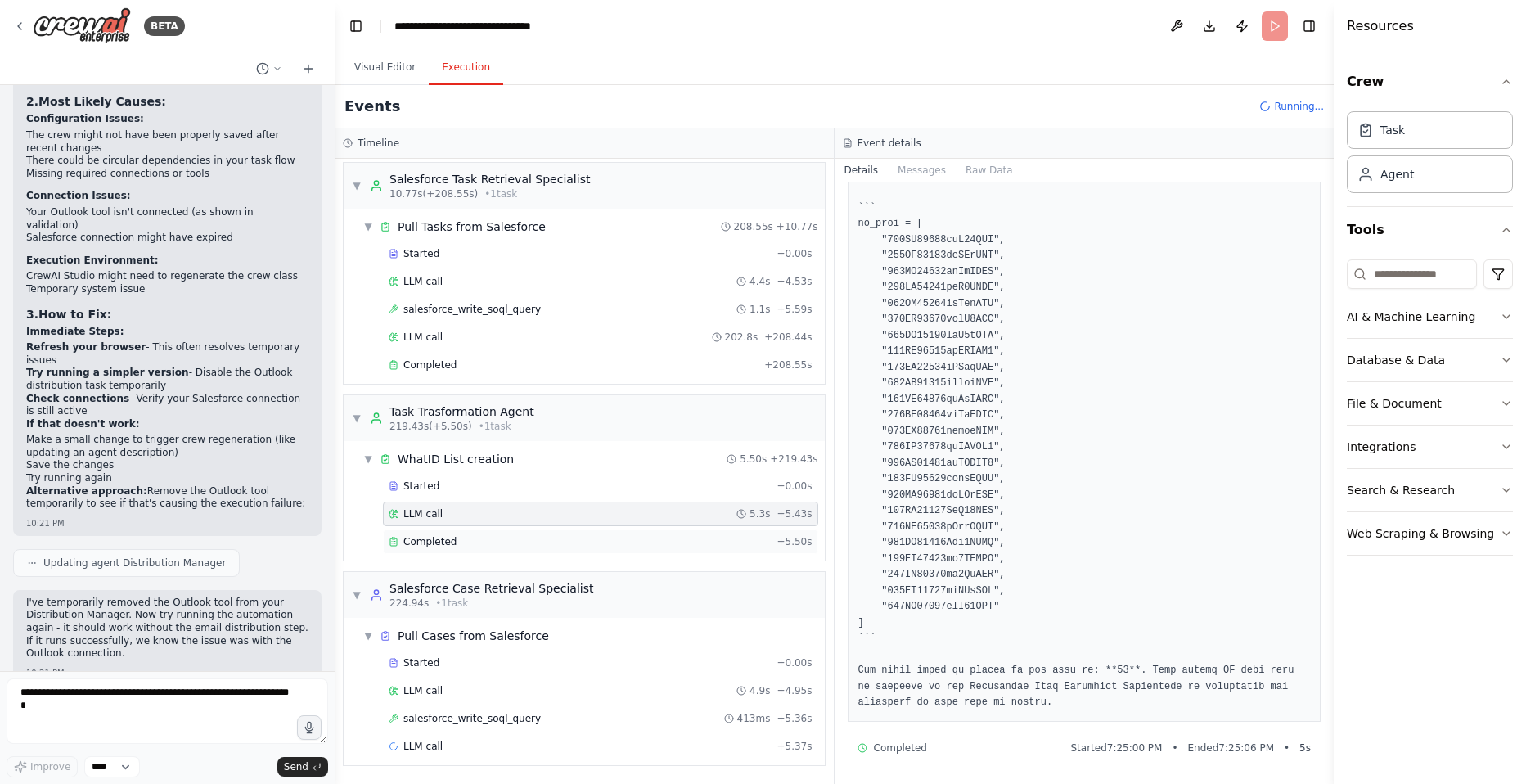
click at [482, 547] on div "Completed" at bounding box center [579, 541] width 381 height 13
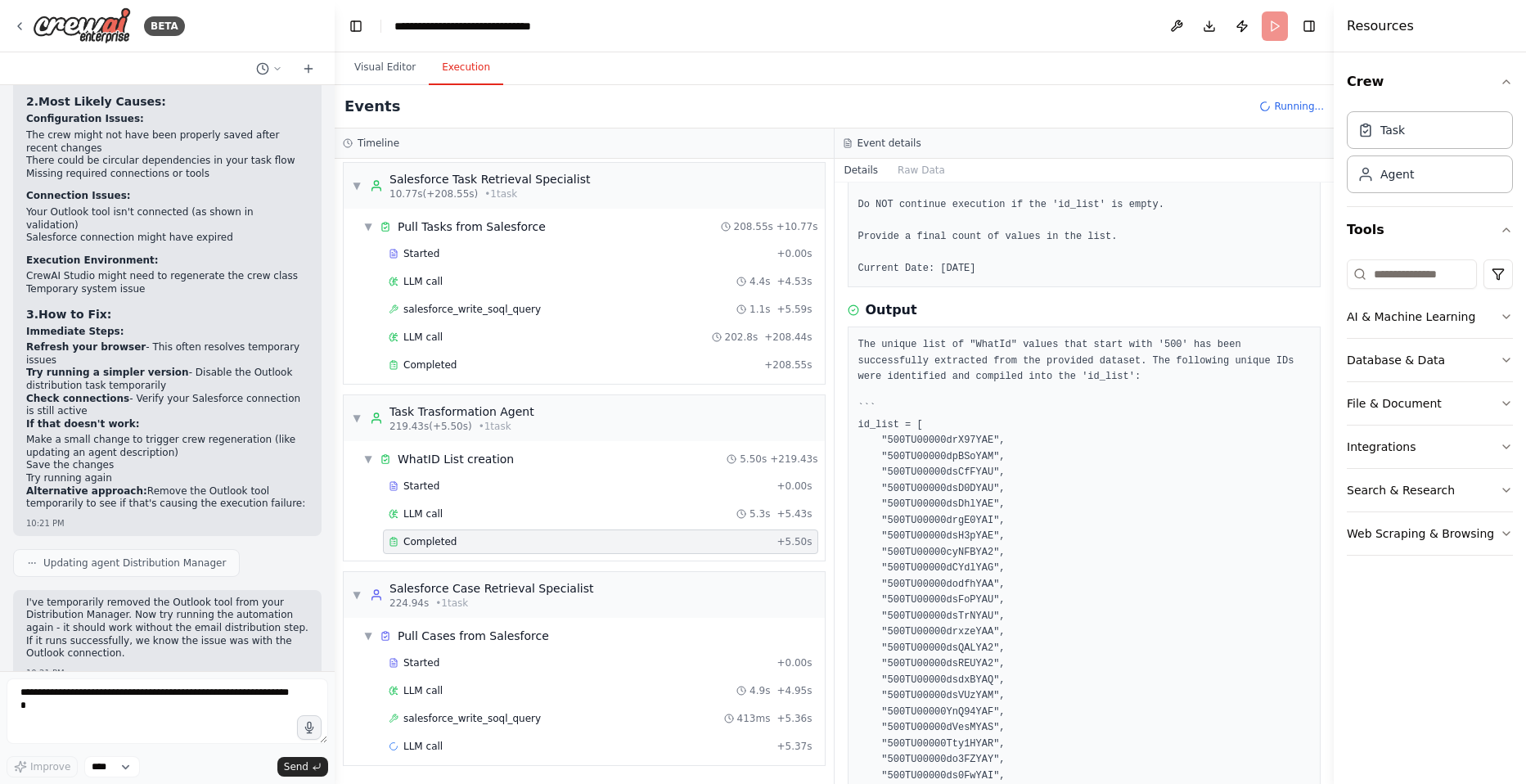
scroll to position [348, 0]
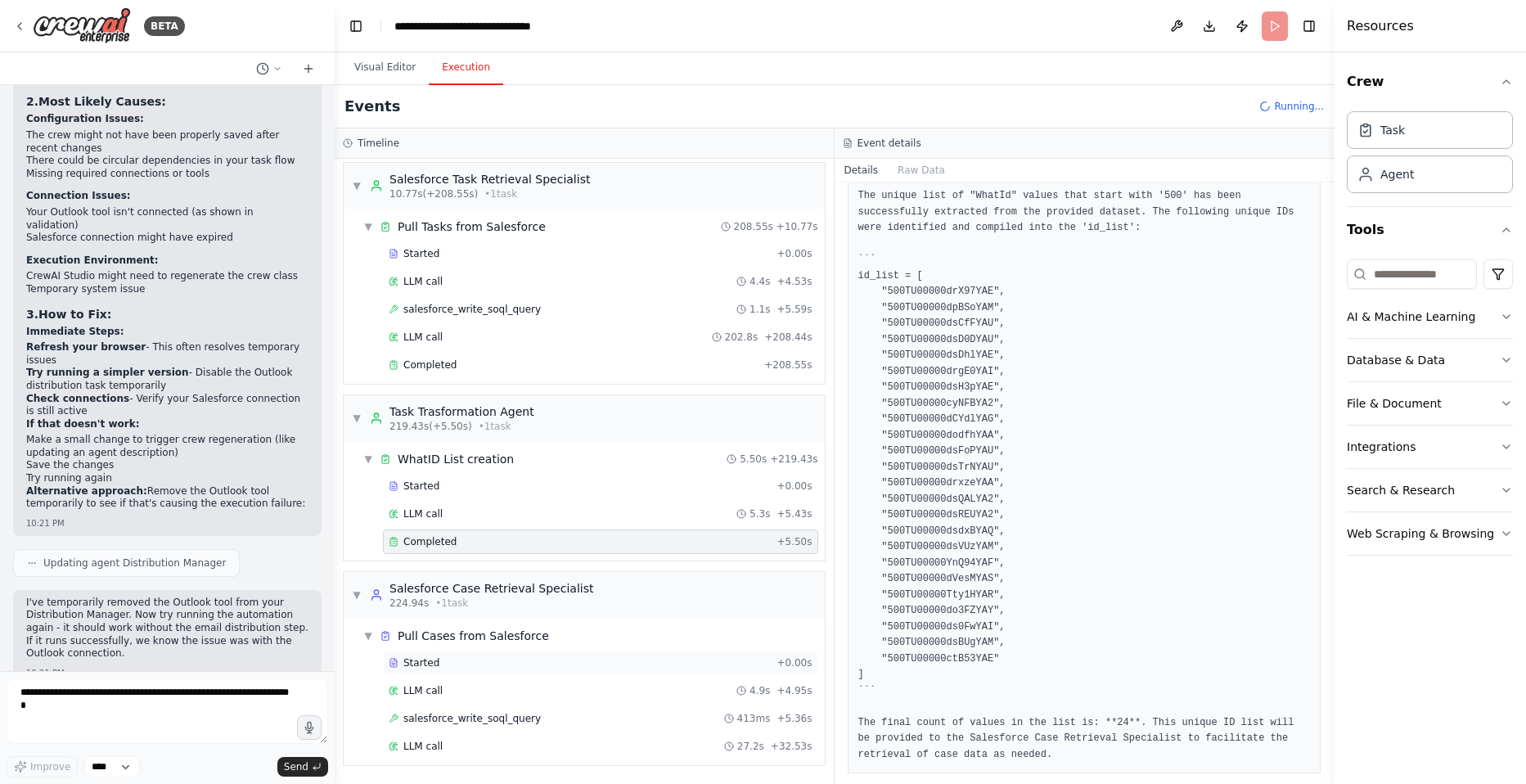
click at [459, 652] on div "Started + 0.00s" at bounding box center [600, 662] width 435 height 24
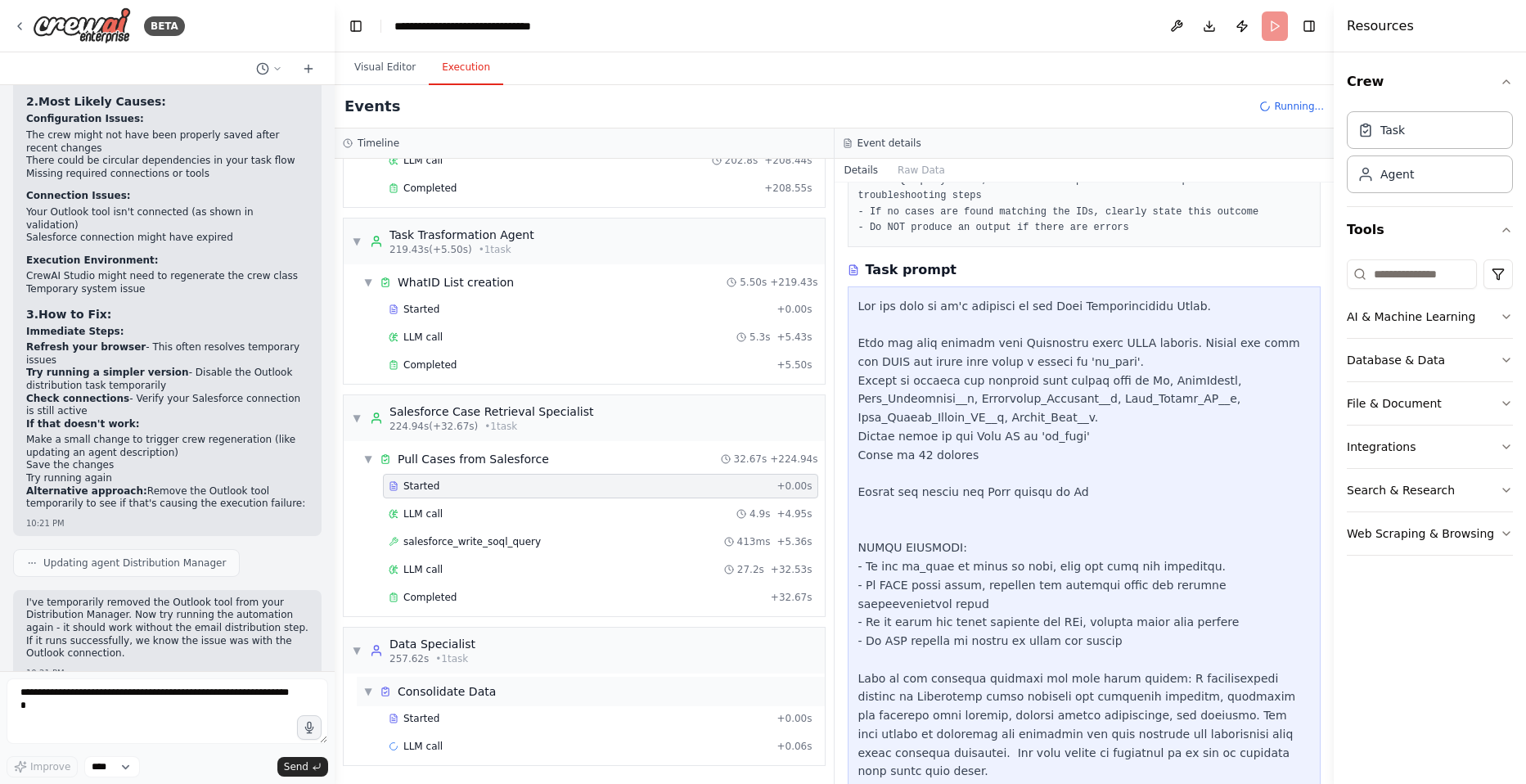
scroll to position [322, 0]
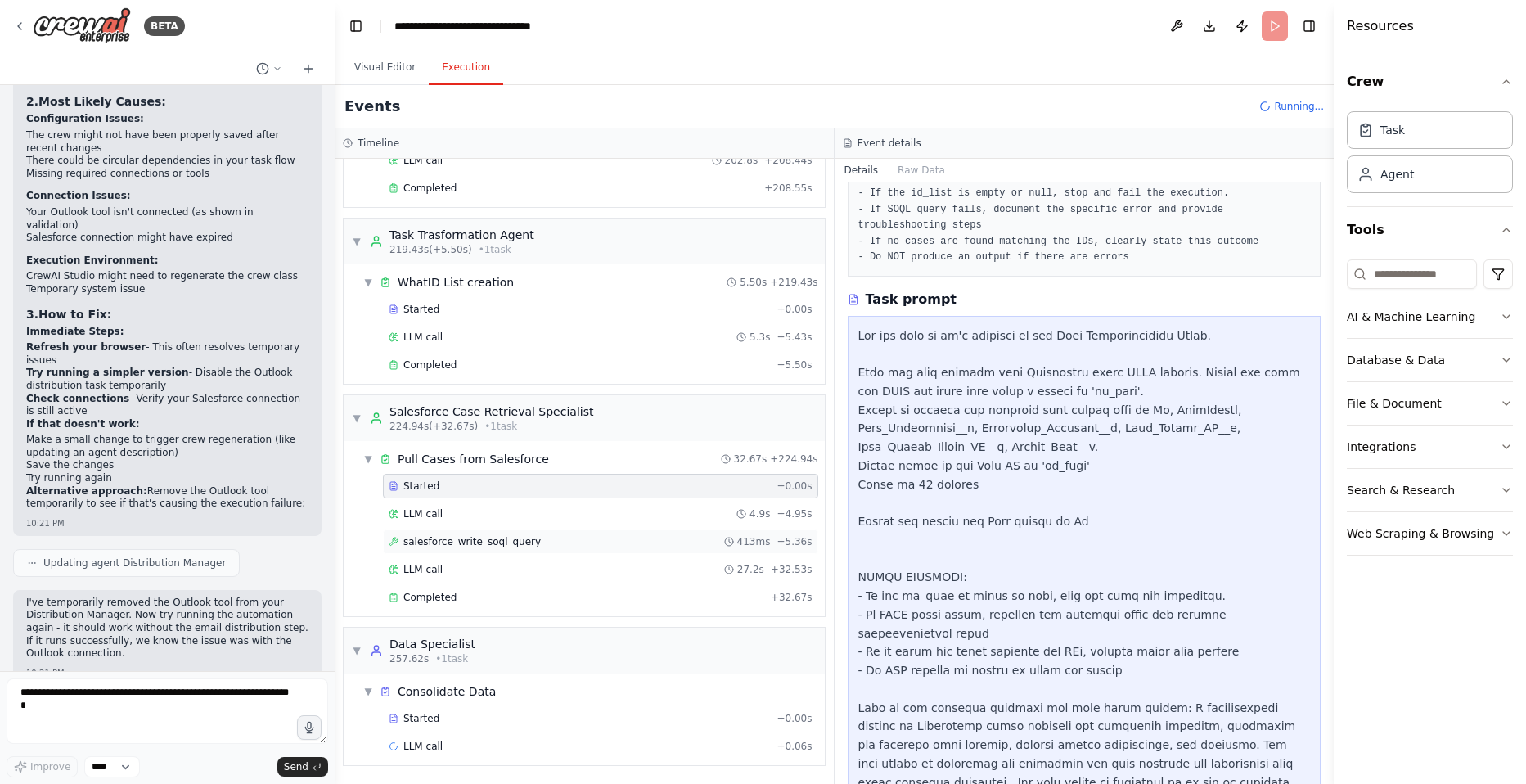
click at [444, 536] on span "salesforce_write_soql_query" at bounding box center [471, 541] width 138 height 13
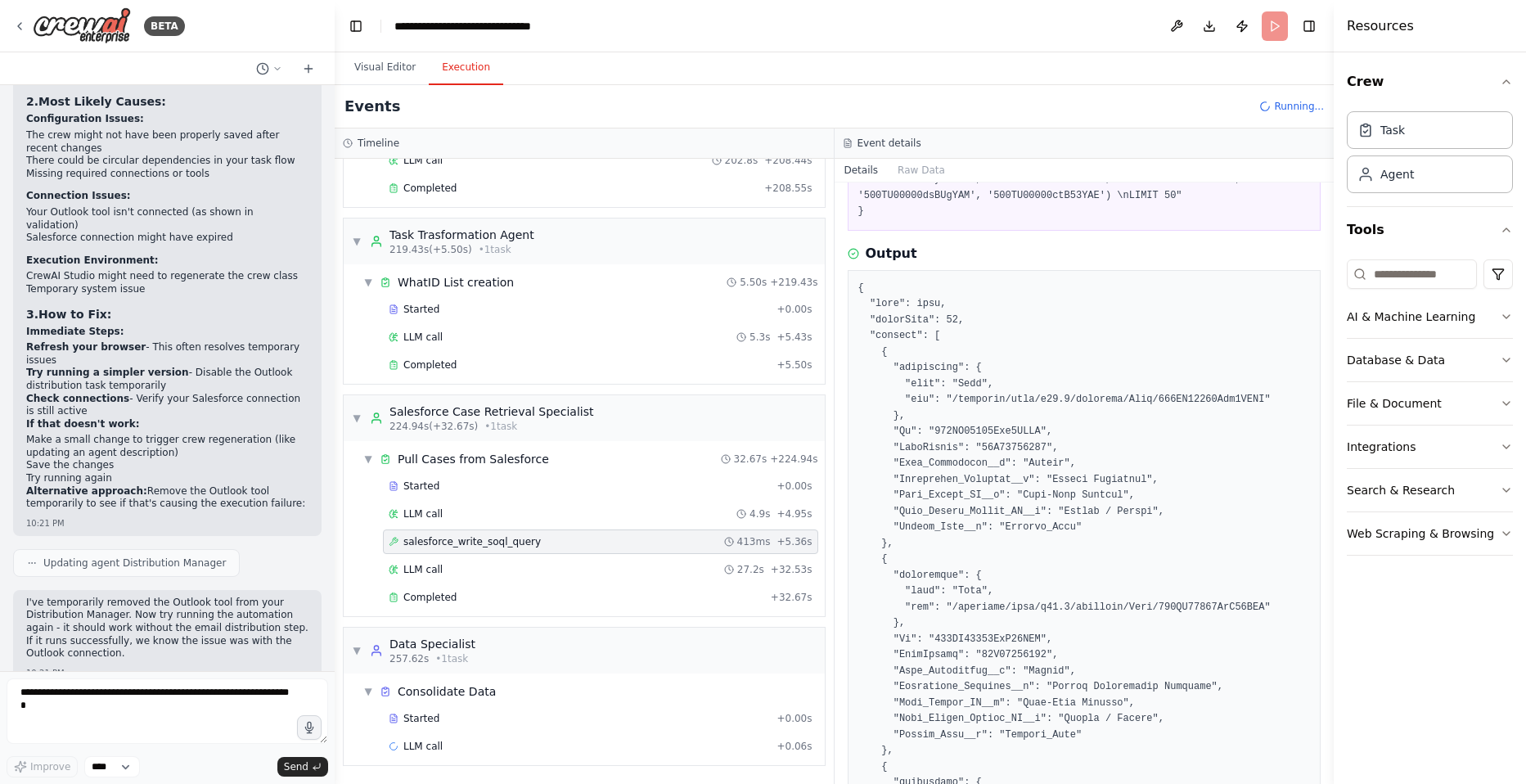
scroll to position [327, 0]
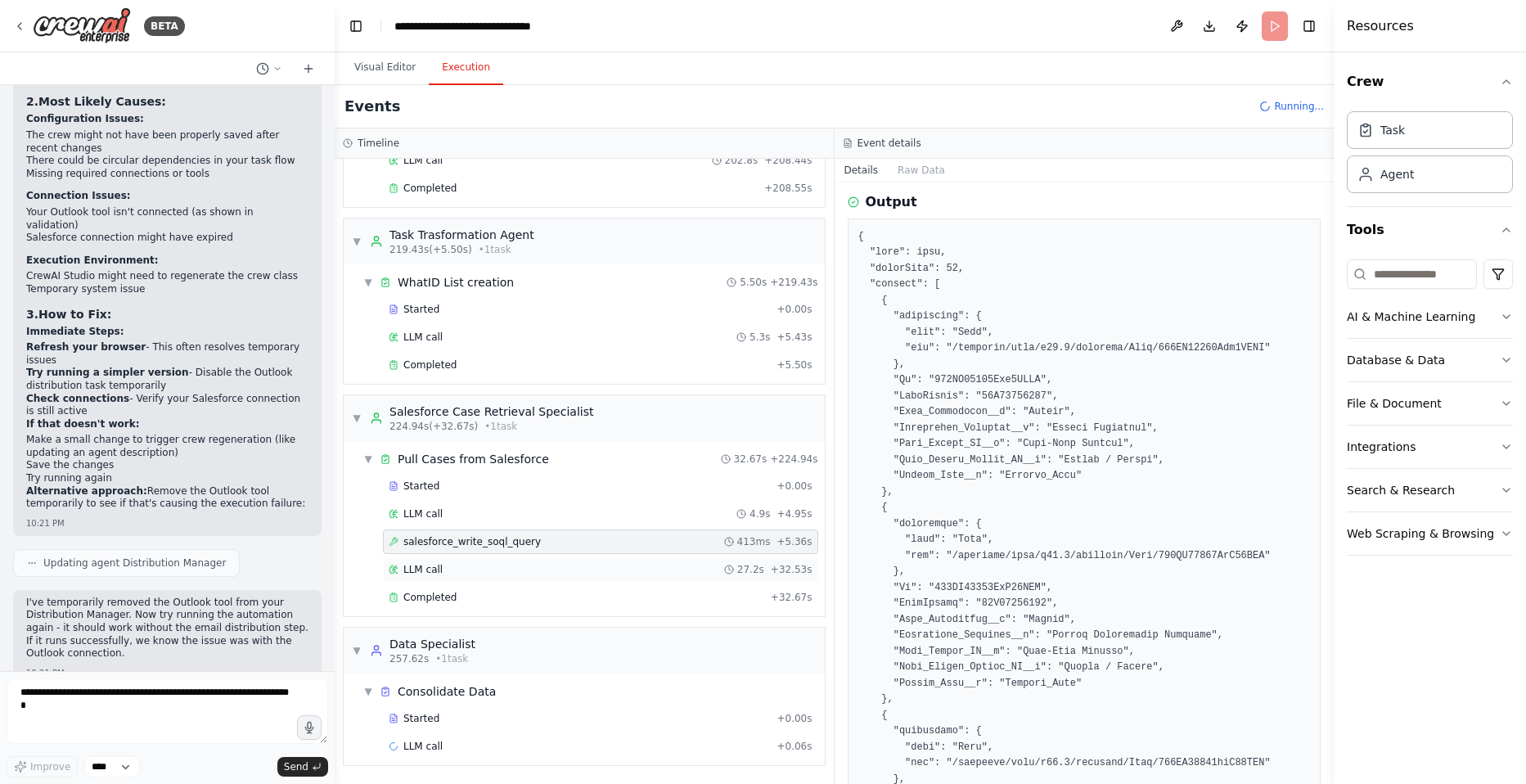
click at [433, 576] on div "LLM call 27.2s + 32.53s" at bounding box center [600, 569] width 435 height 24
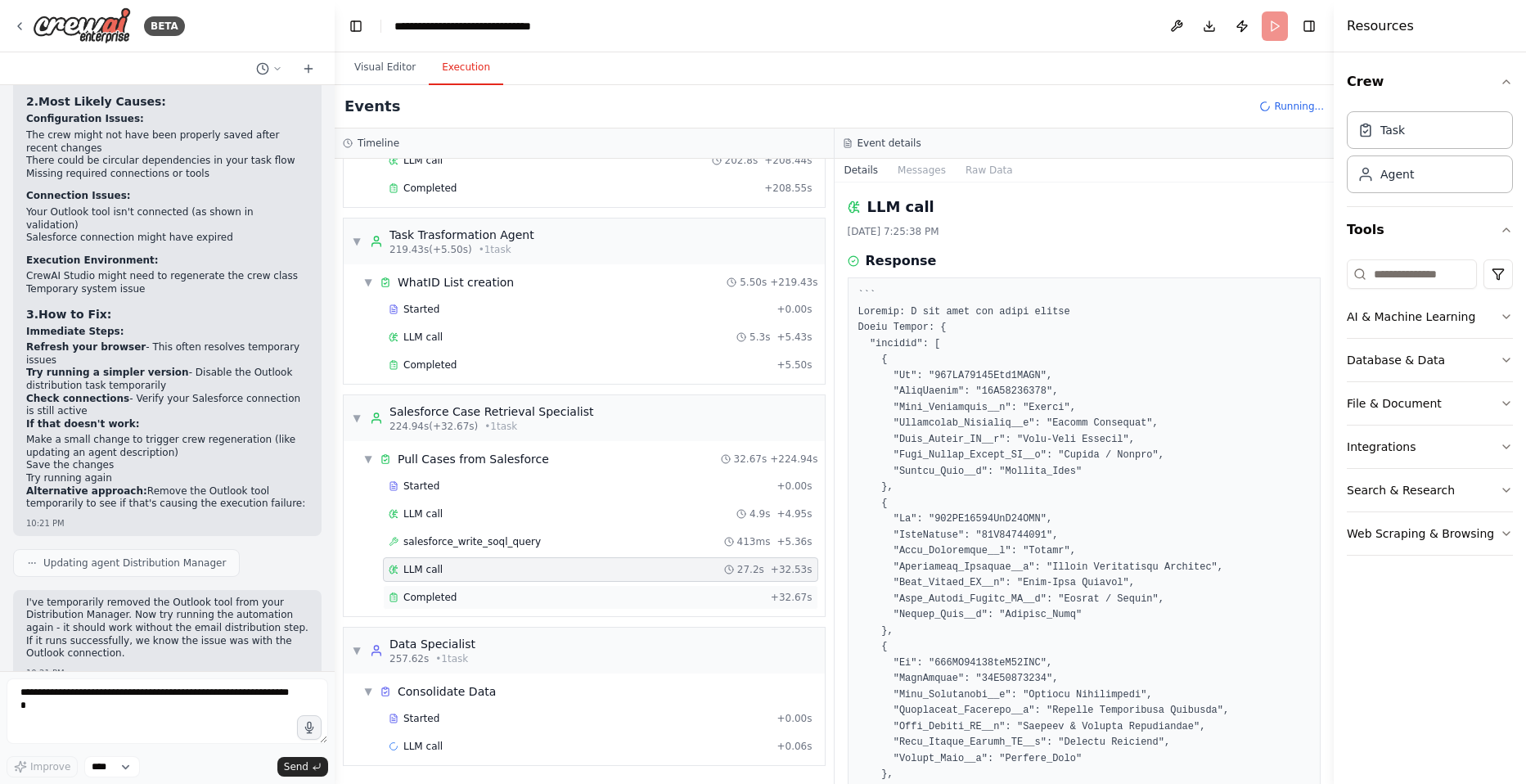
click at [428, 596] on span "Completed" at bounding box center [429, 596] width 53 height 13
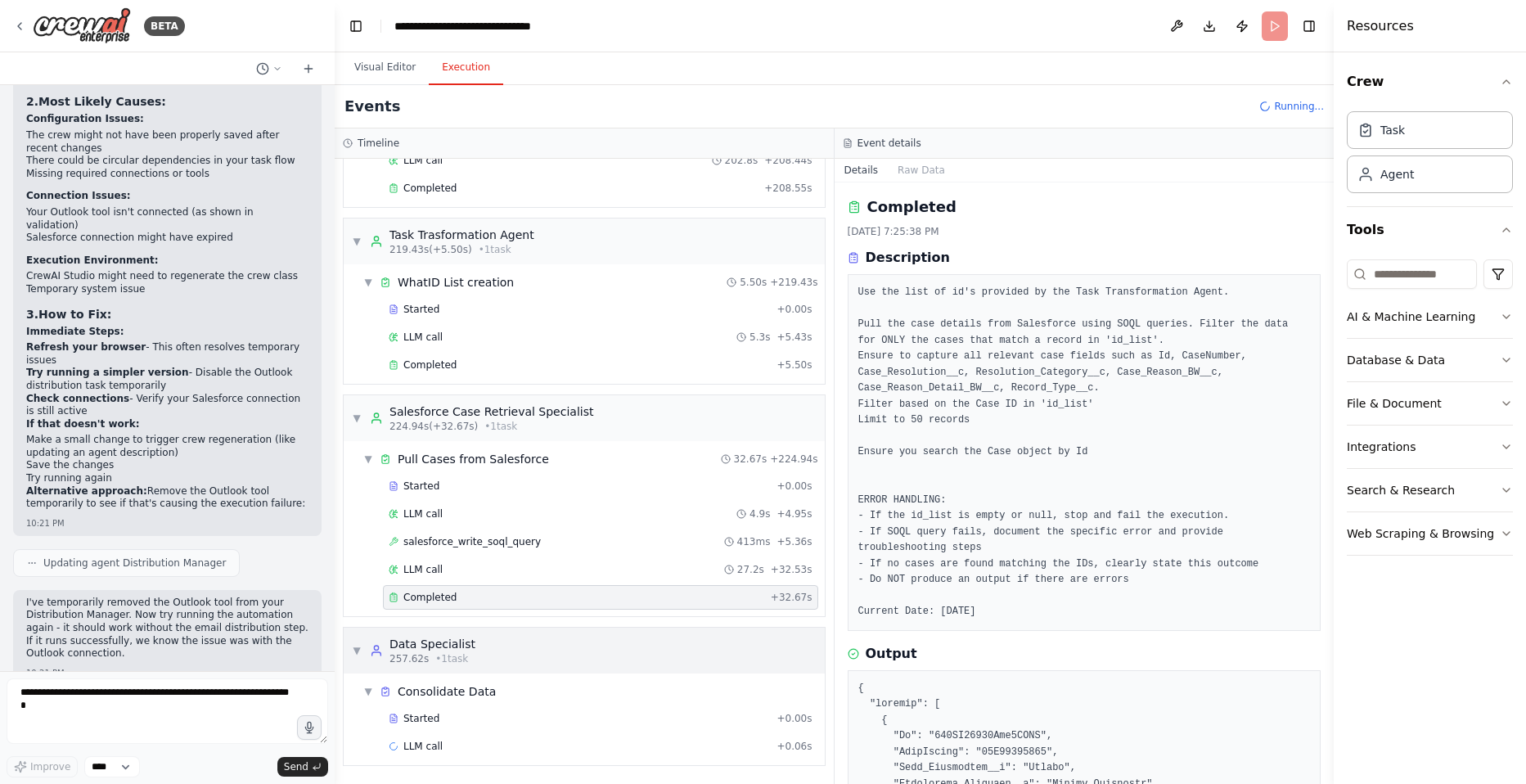
scroll to position [82, 0]
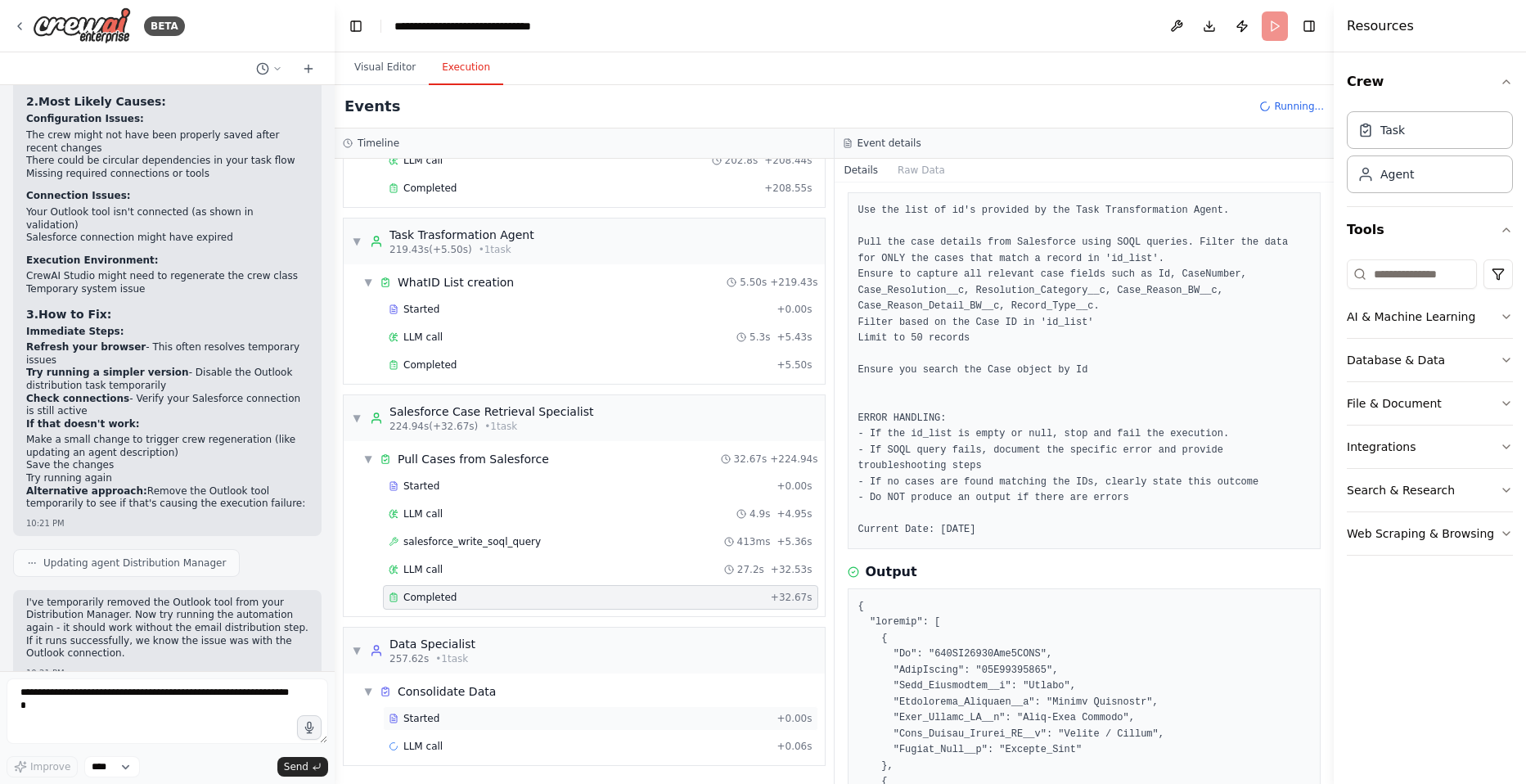
click at [458, 718] on div "Started" at bounding box center [579, 717] width 381 height 13
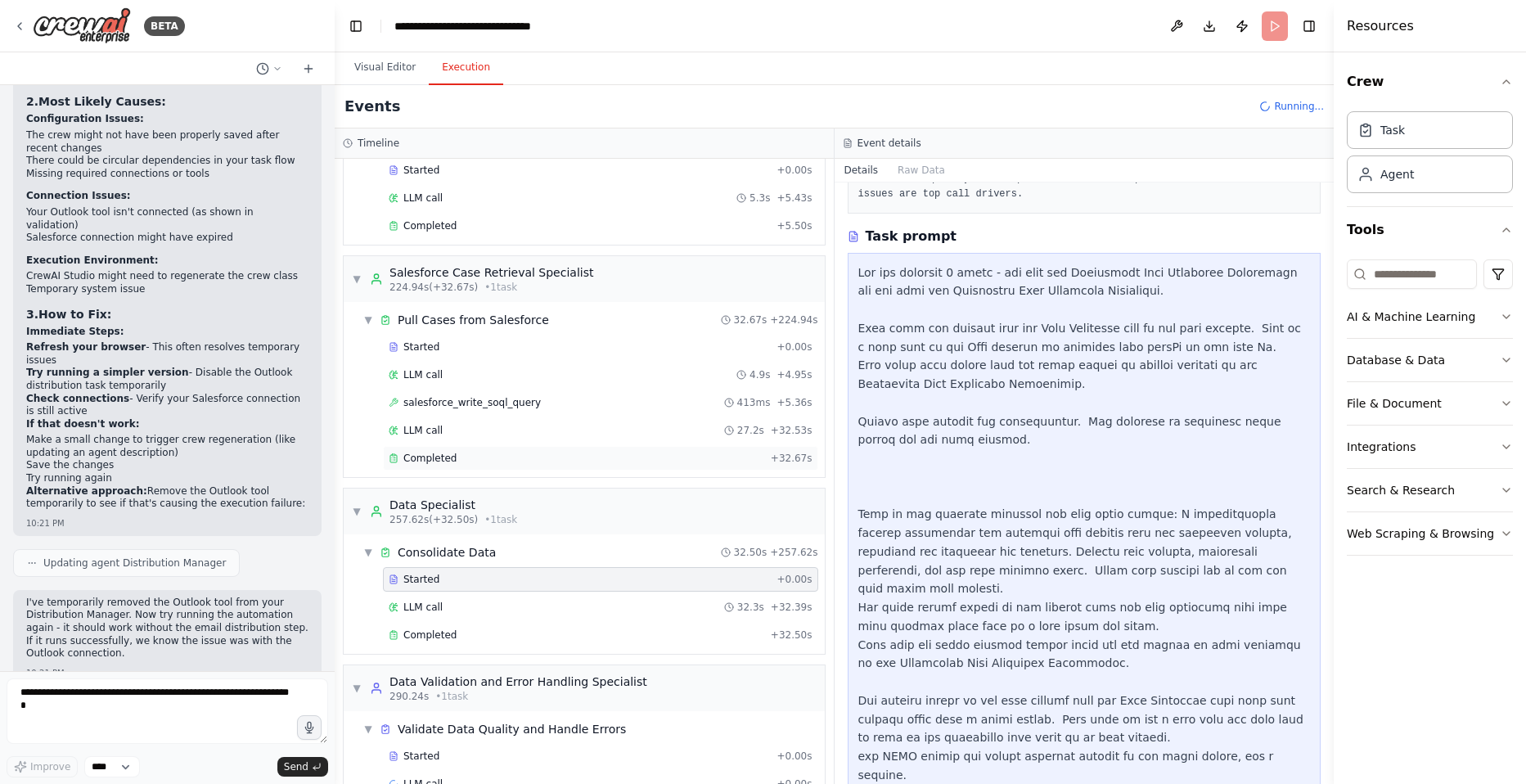
scroll to position [358, 0]
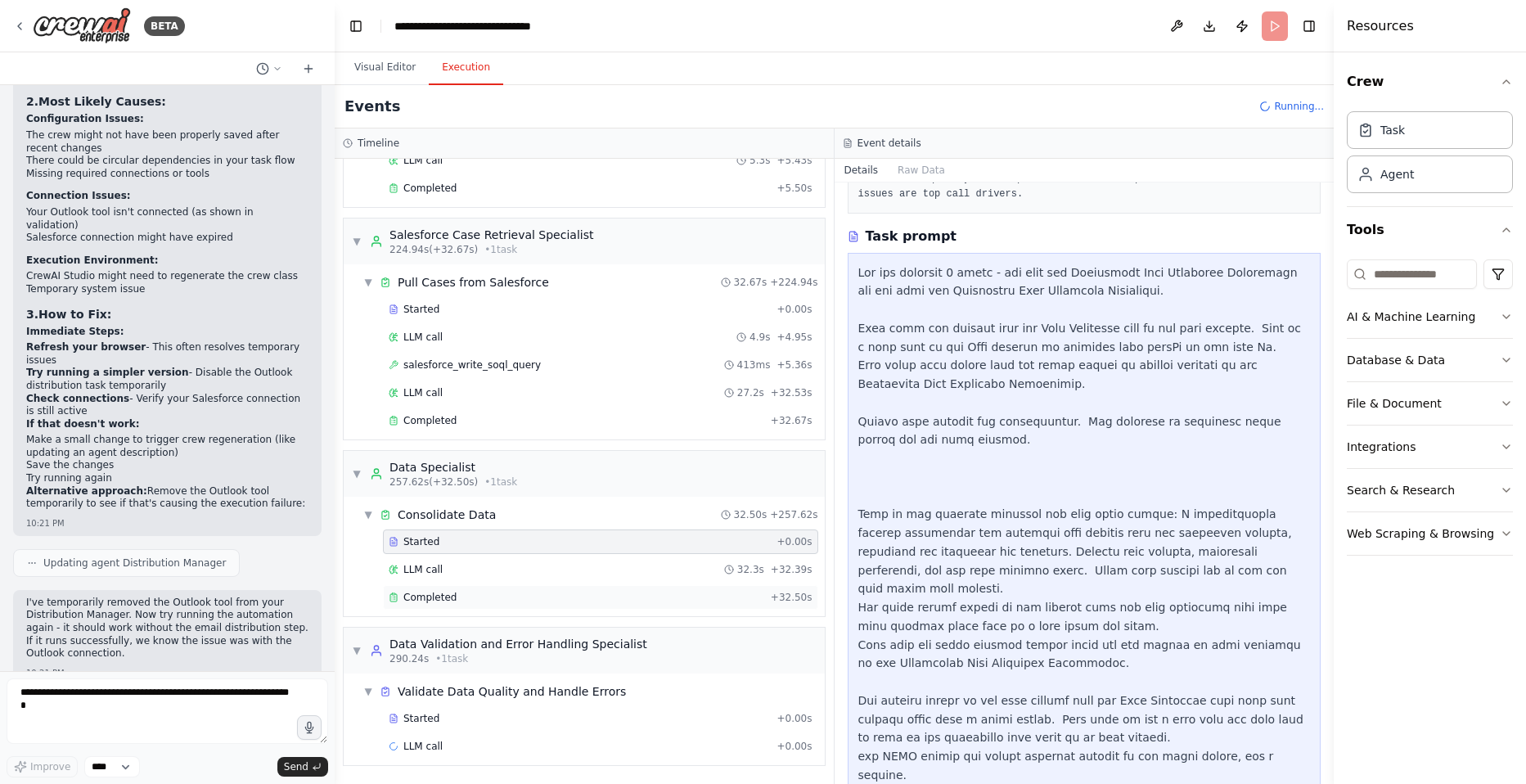
click at [419, 589] on div "Completed + 32.50s" at bounding box center [600, 596] width 435 height 24
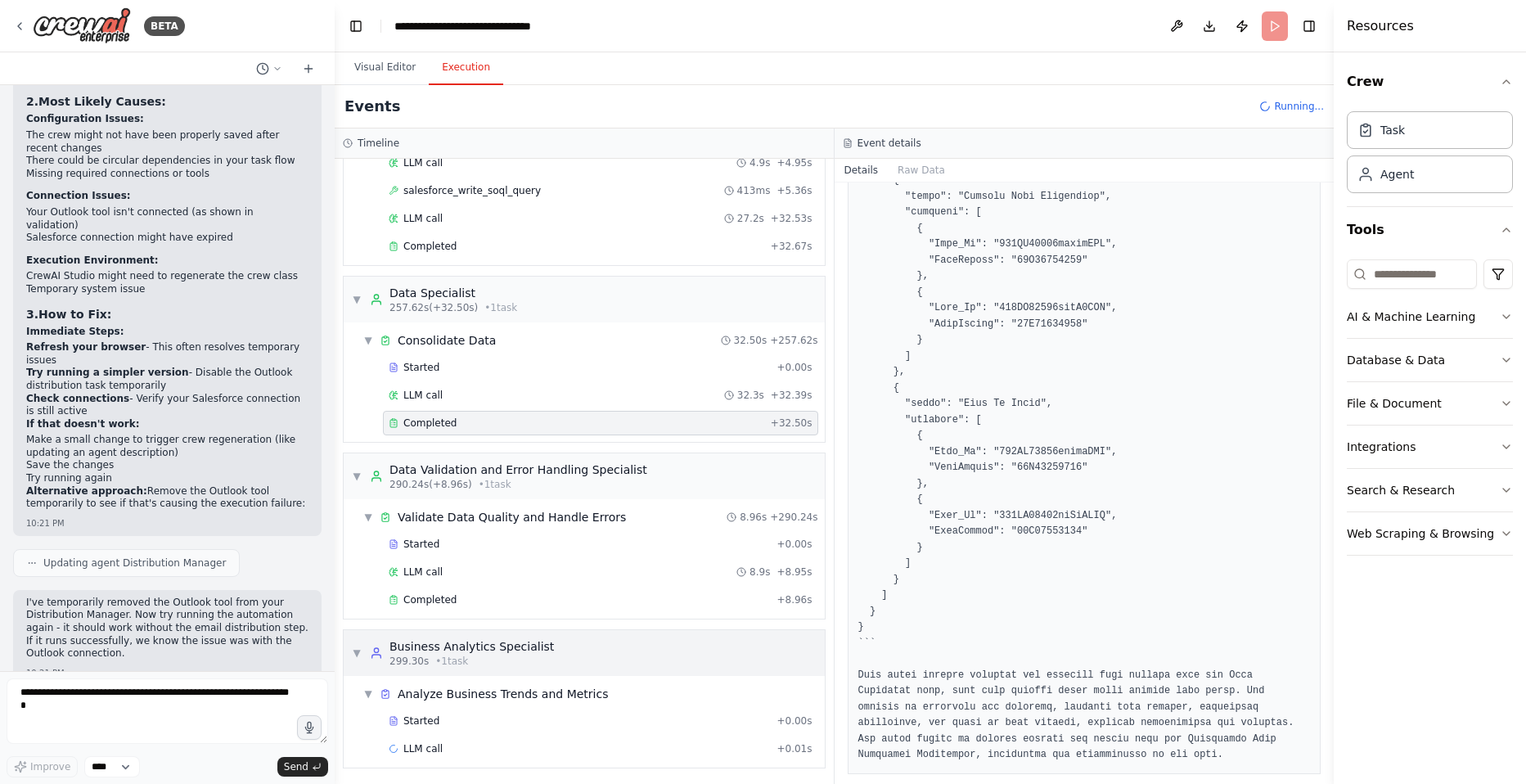
scroll to position [535, 0]
click at [471, 600] on div "Completed" at bounding box center [579, 596] width 381 height 13
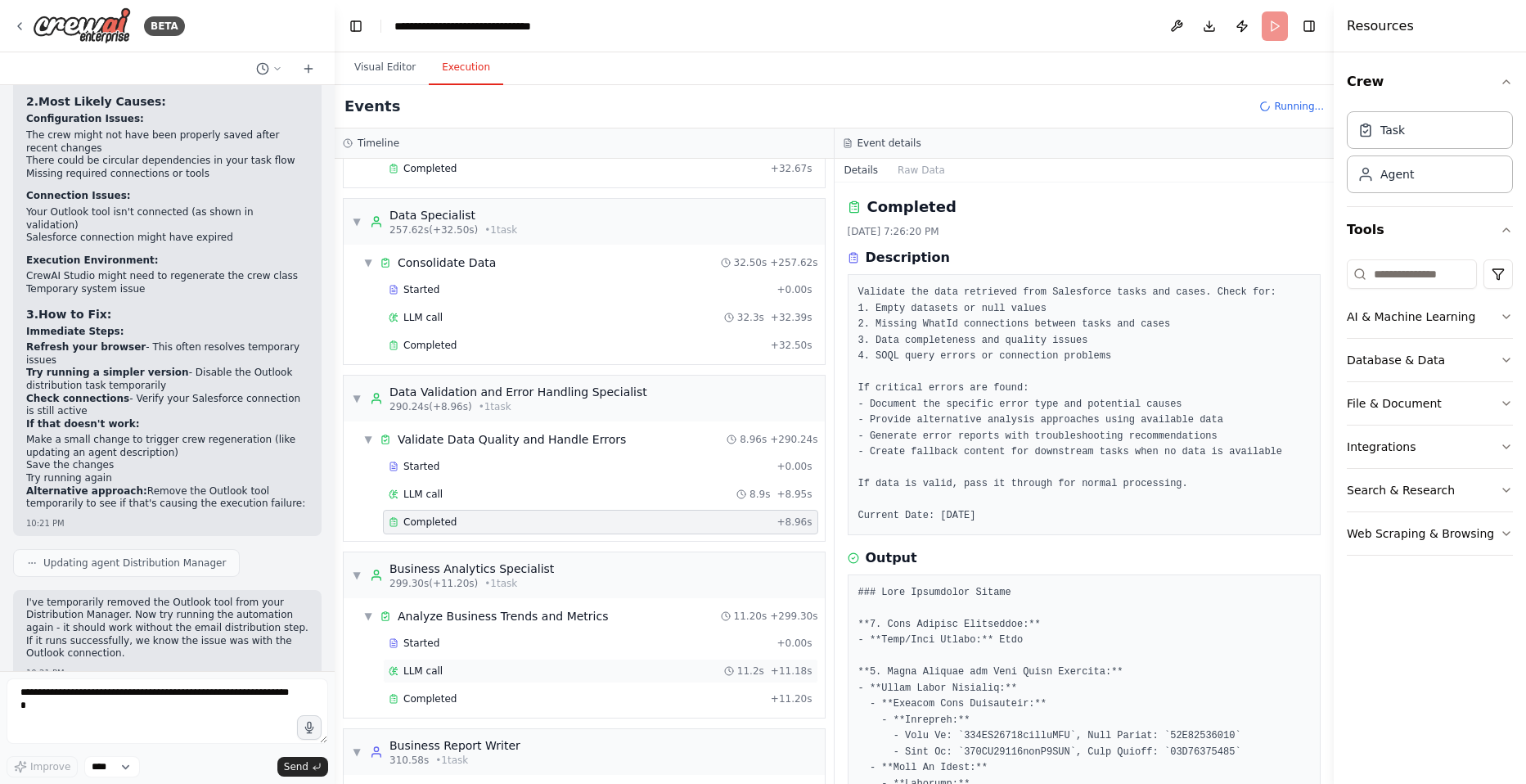
scroll to position [711, 0]
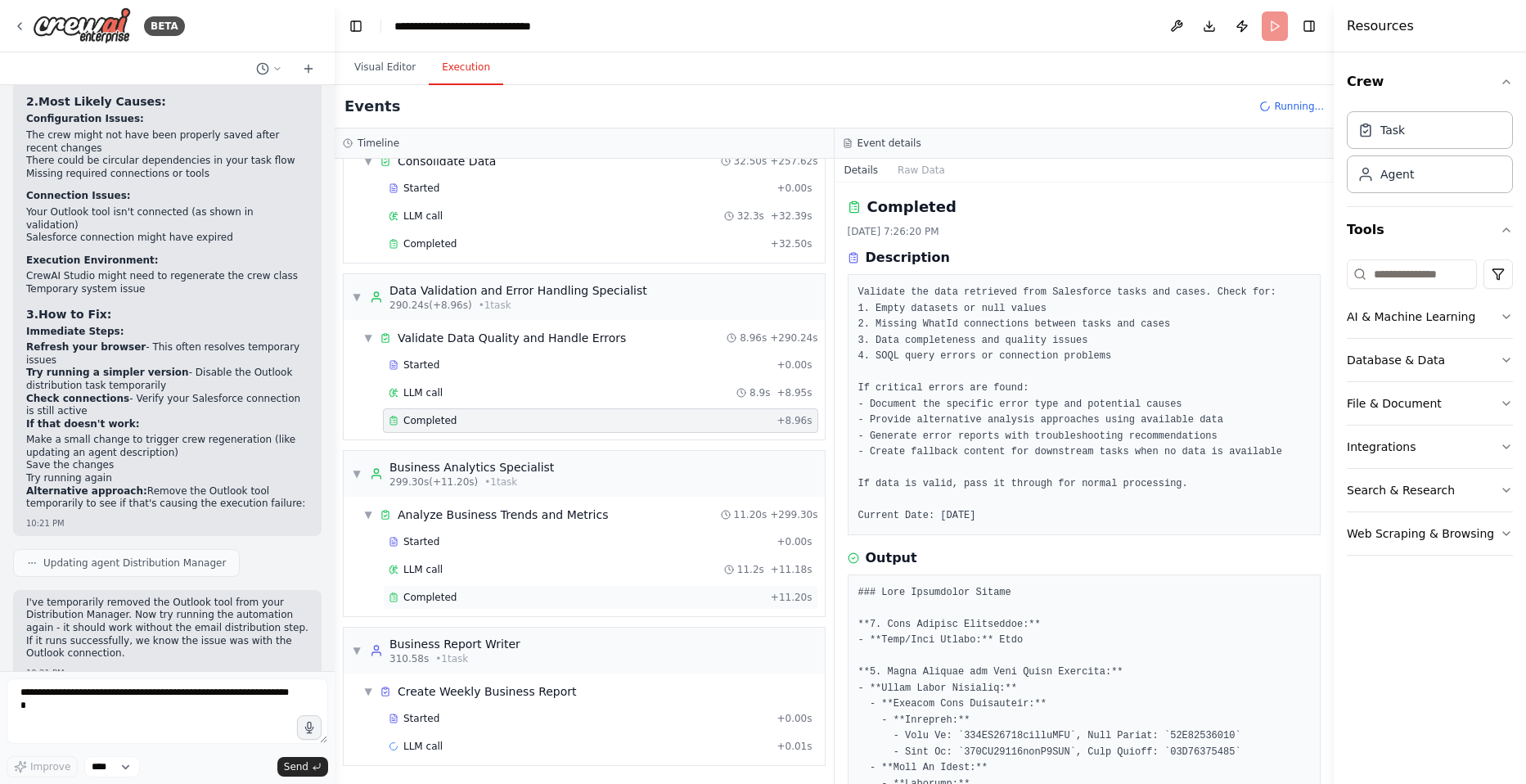
click at [462, 593] on div "Completed" at bounding box center [576, 596] width 375 height 13
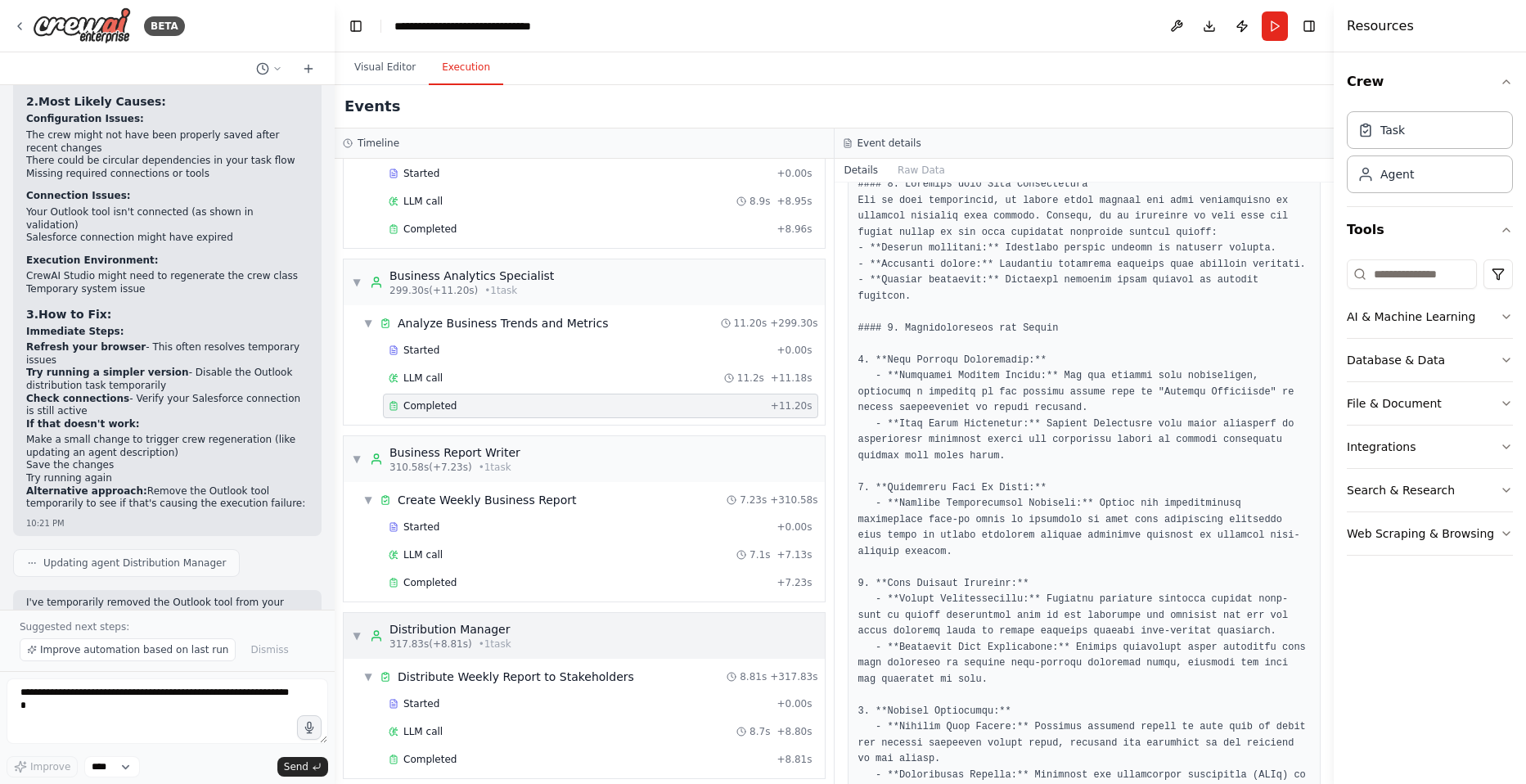
scroll to position [916, 0]
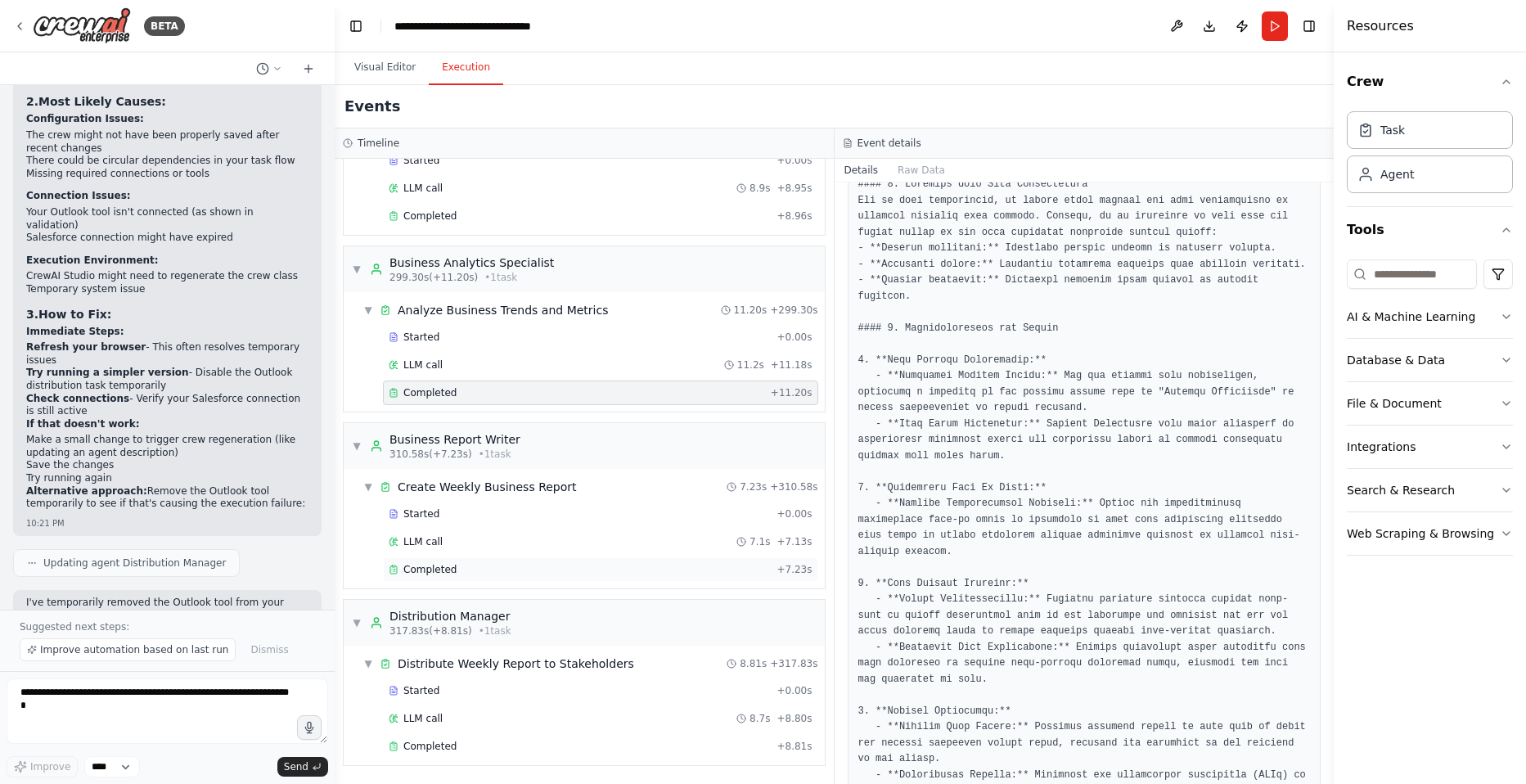
click at [445, 561] on div "Completed + 7.23s" at bounding box center [600, 569] width 435 height 24
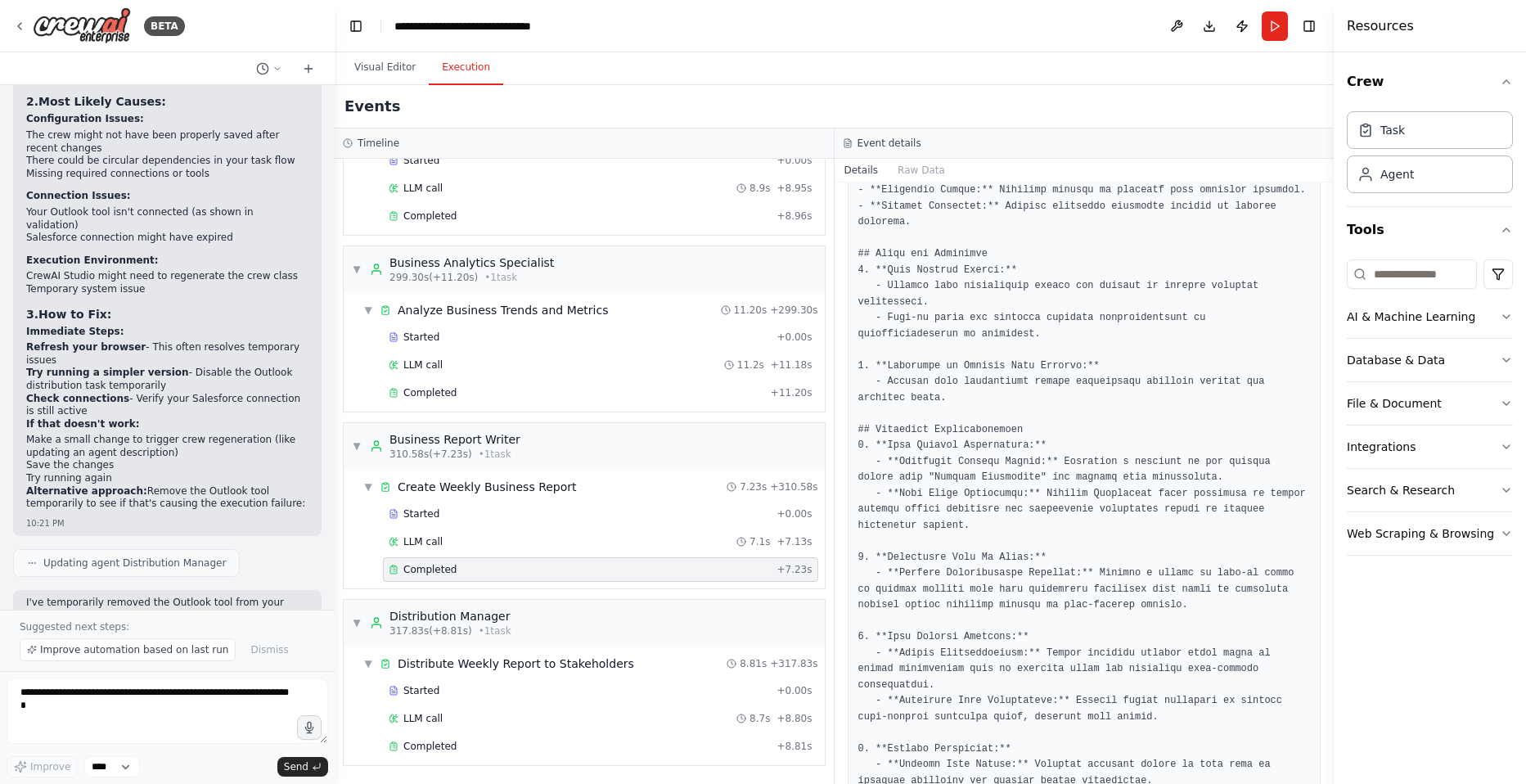
scroll to position [795, 0]
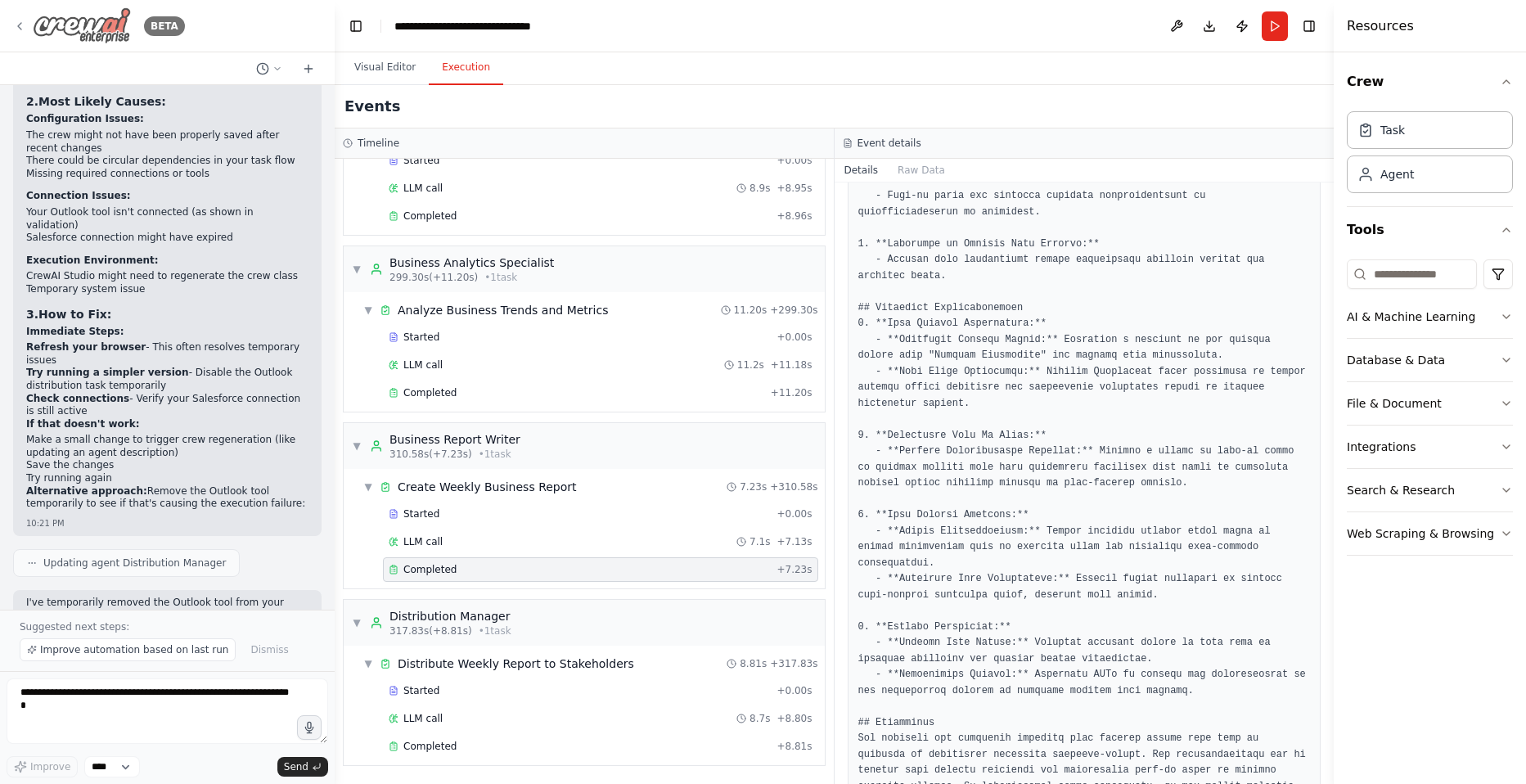
click at [16, 25] on icon at bounding box center [19, 25] width 13 height 13
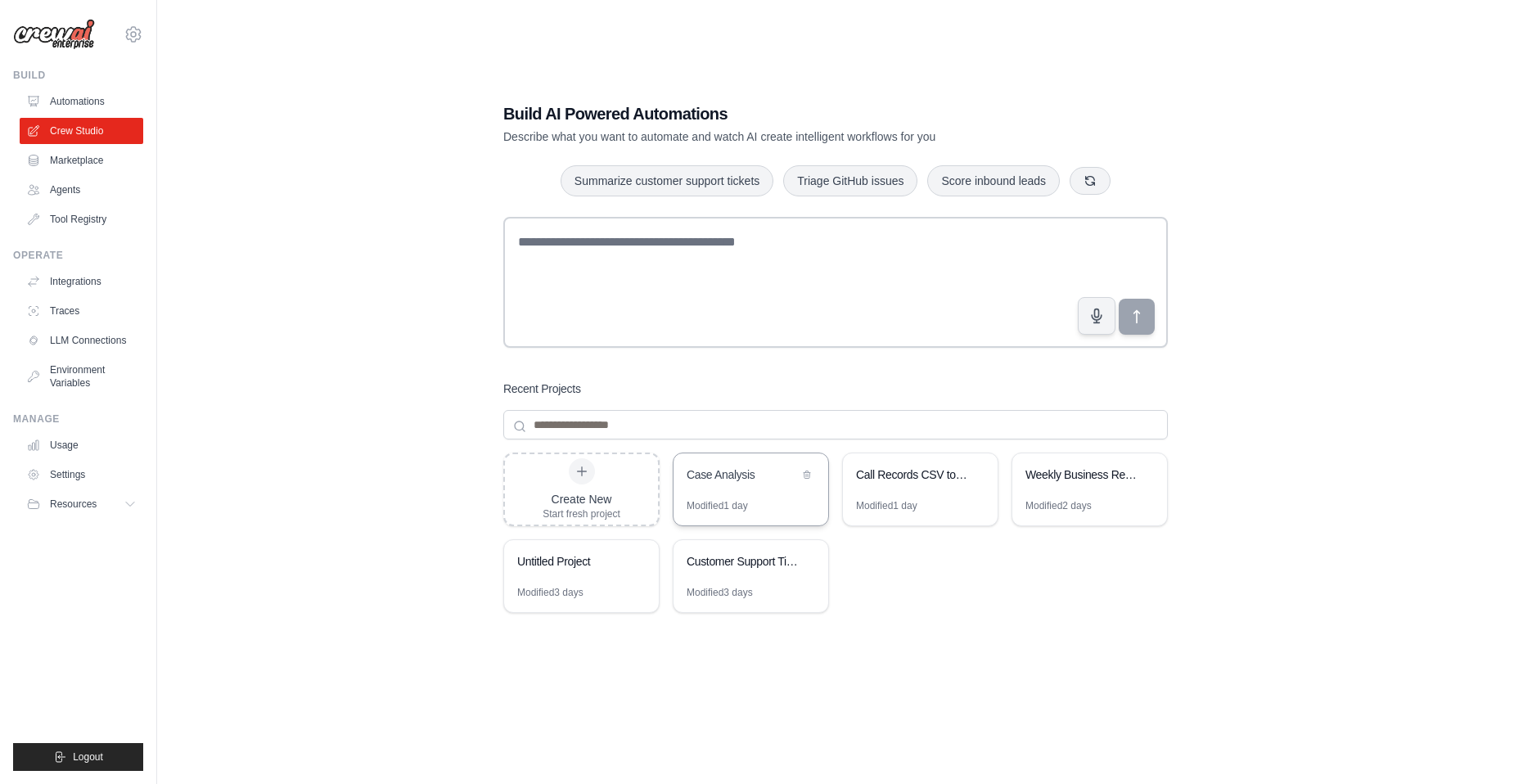
click at [734, 471] on div "Case Analysis" at bounding box center [742, 474] width 112 height 16
drag, startPoint x: 1058, startPoint y: 644, endPoint x: 950, endPoint y: 611, distance: 112.9
click at [950, 611] on div "Create New Start fresh project Case Analysis Modified 1 day Call Records CSV to…" at bounding box center [835, 583] width 664 height 262
drag, startPoint x: 950, startPoint y: 611, endPoint x: 943, endPoint y: 604, distance: 9.9
click at [943, 604] on div "Create New Start fresh project Case Analysis Modified 1 day Call Records CSV to…" at bounding box center [835, 583] width 664 height 262
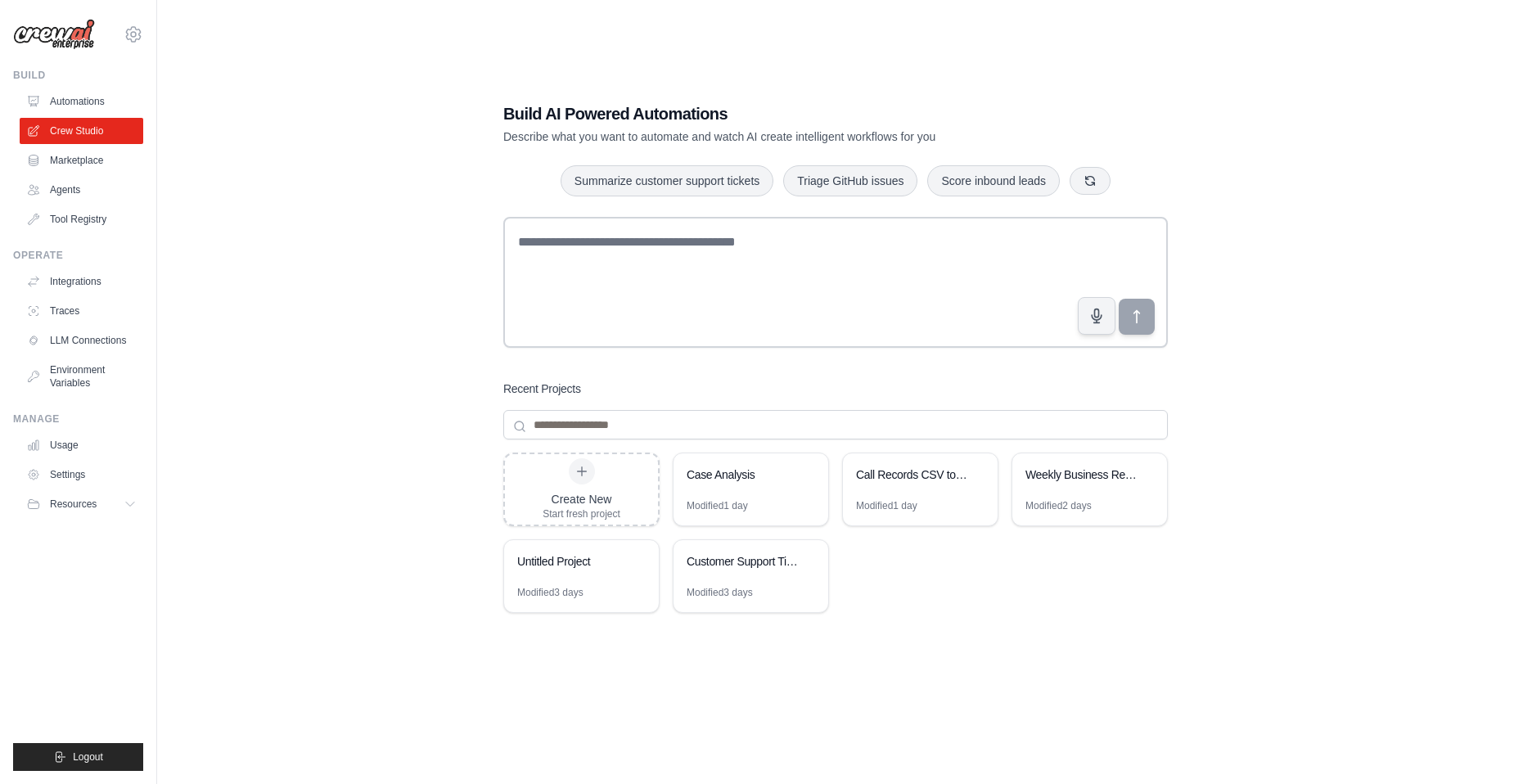
click at [912, 591] on div "Create New Start fresh project Case Analysis Modified 1 day Call Records CSV to…" at bounding box center [835, 583] width 664 height 262
click at [1134, 435] on input at bounding box center [835, 424] width 664 height 30
click at [1230, 435] on div "Build AI Powered Automations Describe what you want to automate and watch AI cr…" at bounding box center [835, 408] width 1304 height 784
click at [1020, 500] on div "Modified 2 days" at bounding box center [1090, 512] width 155 height 26
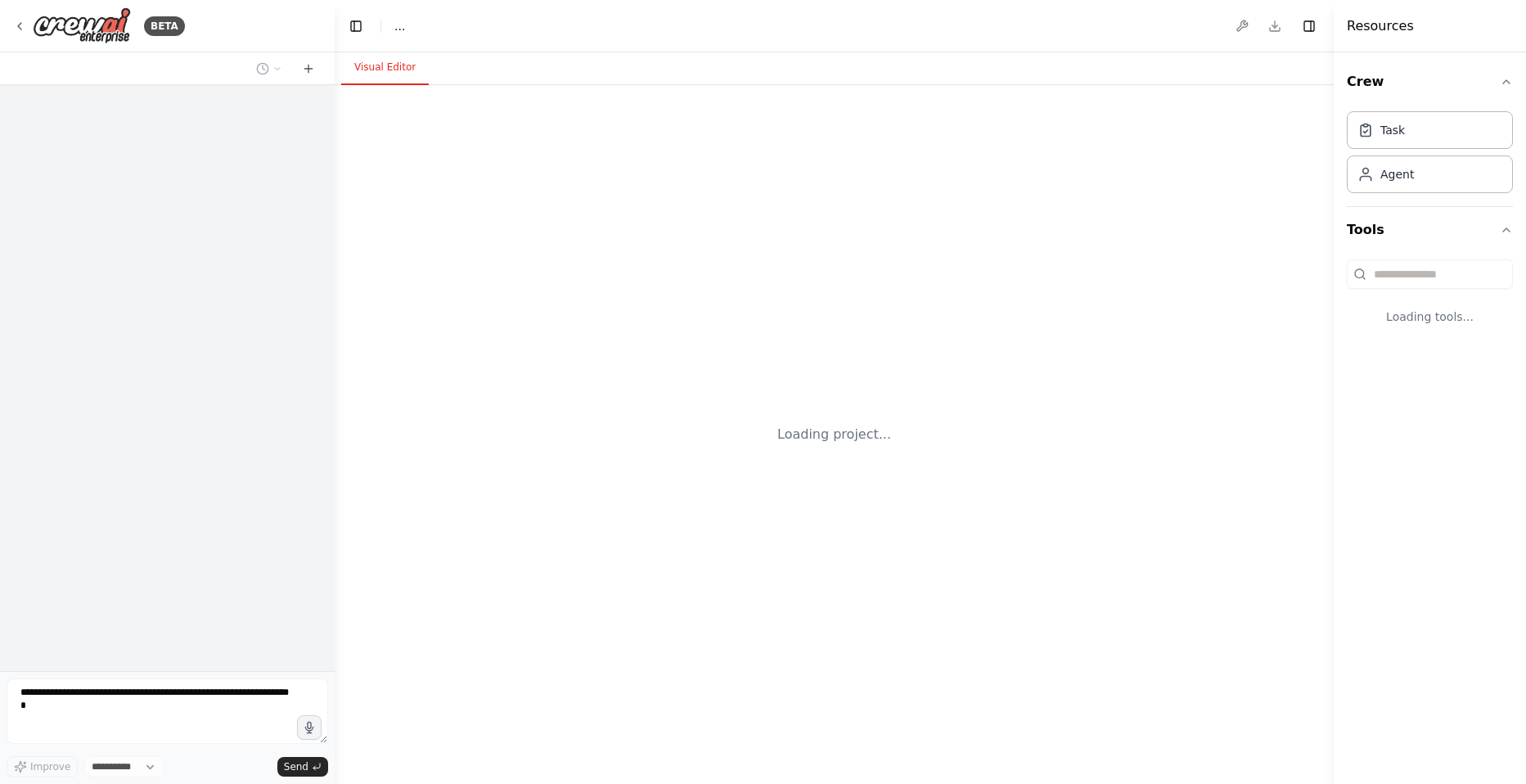
select select "****"
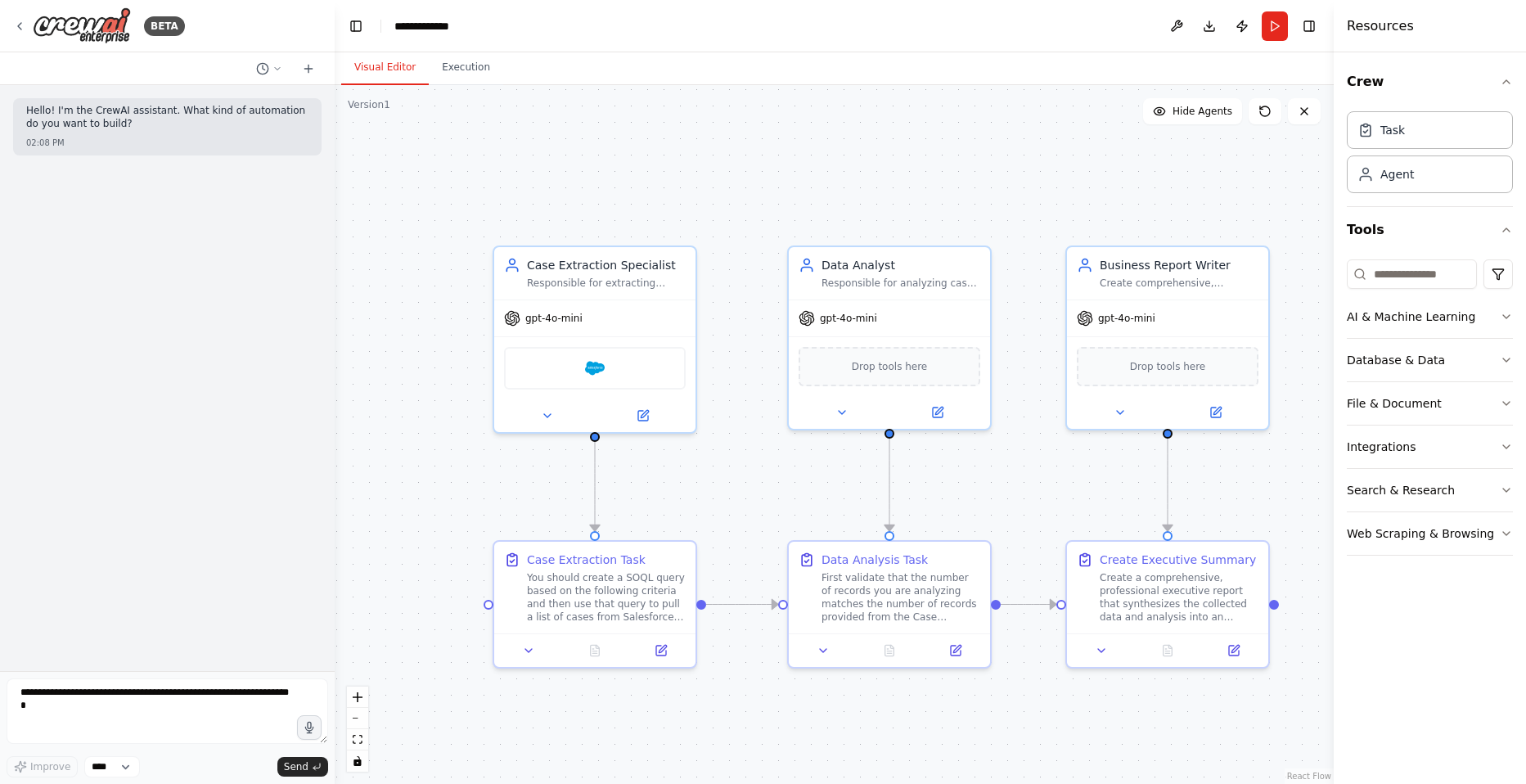
drag, startPoint x: 910, startPoint y: 255, endPoint x: 757, endPoint y: 187, distance: 167.4
click at [757, 187] on div ".deletable-edge-delete-btn { width: 20px; height: 20px; border: 0px solid #ffff…" at bounding box center [834, 434] width 999 height 699
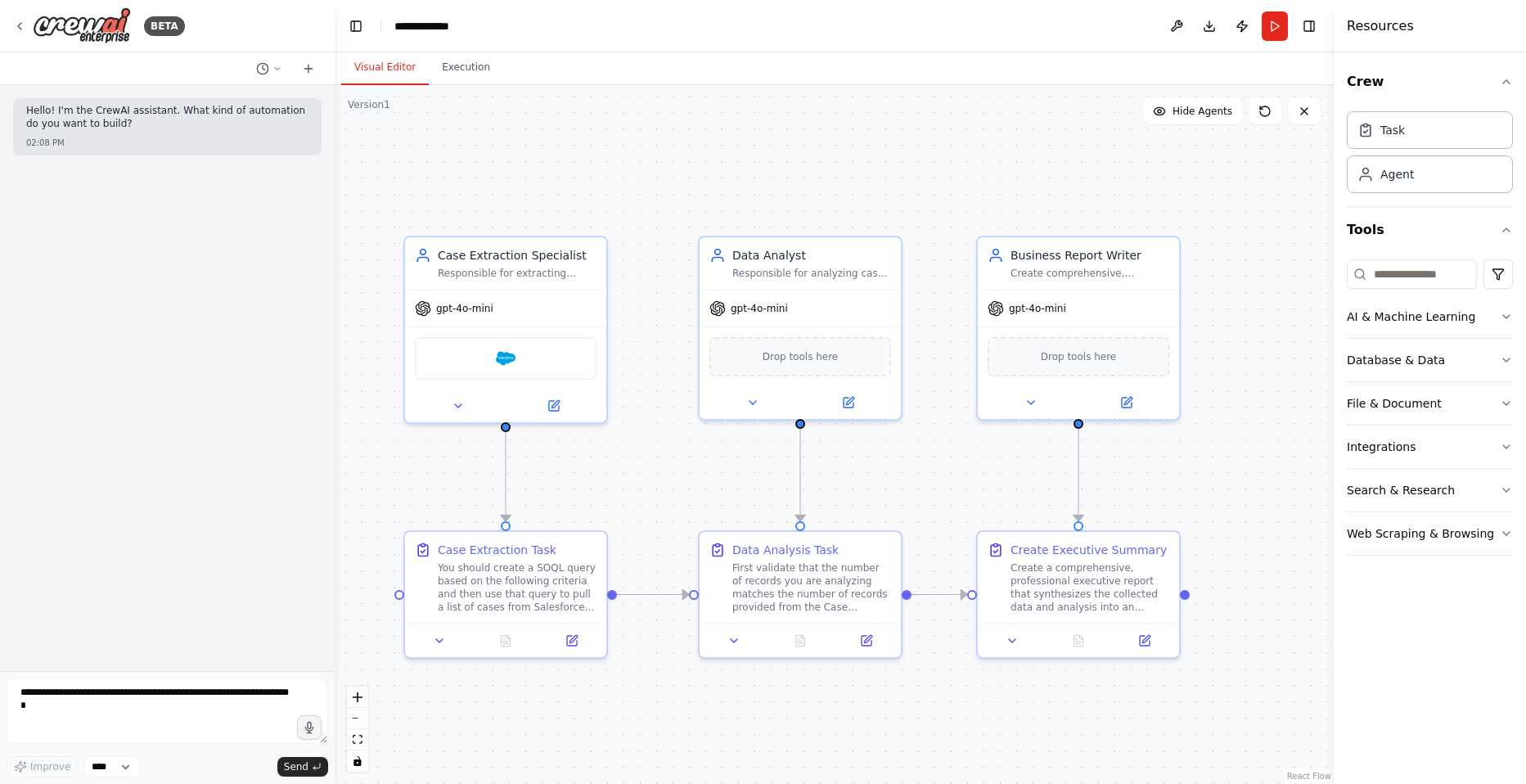
drag, startPoint x: 754, startPoint y: 509, endPoint x: 664, endPoint y: 499, distance: 90.6
click at [664, 499] on div ".deletable-edge-delete-btn { width: 20px; height: 20px; border: 0px solid #ffff…" at bounding box center [834, 434] width 999 height 699
click at [19, 8] on div "BETA" at bounding box center [98, 26] width 172 height 37
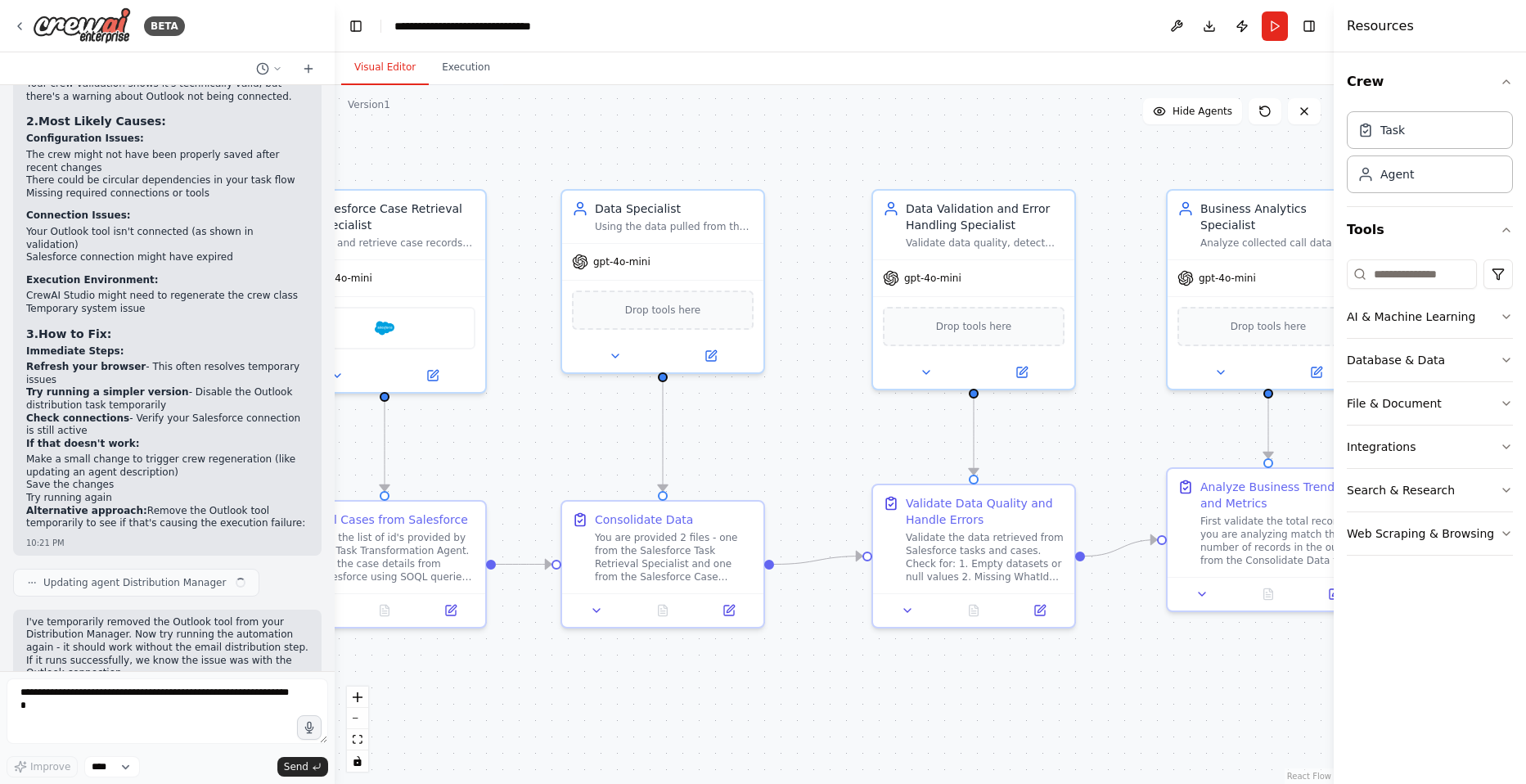
scroll to position [4036, 0]
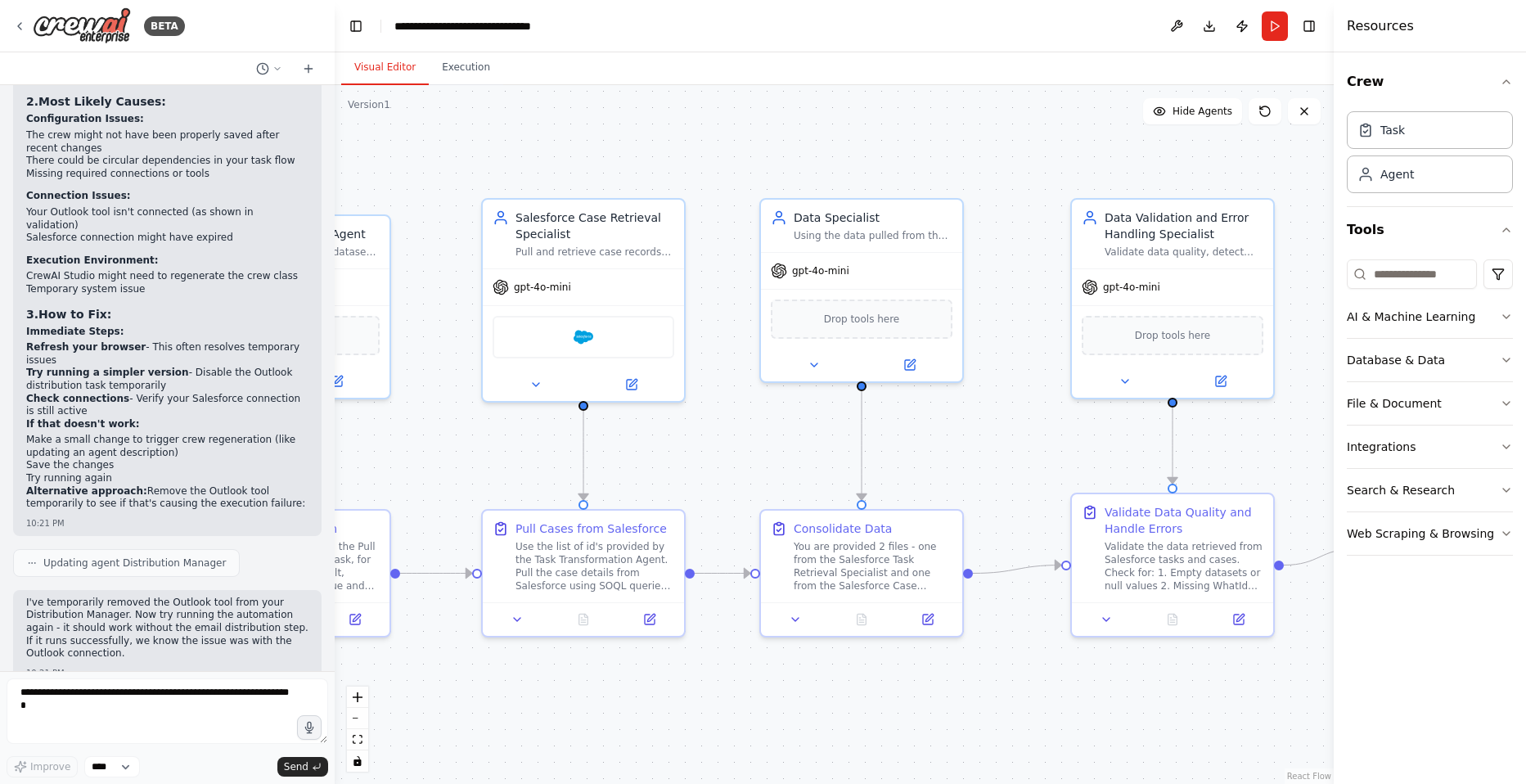
drag, startPoint x: 639, startPoint y: 437, endPoint x: 1031, endPoint y: 435, distance: 392.0
click at [1031, 435] on div ".deletable-edge-delete-btn { width: 20px; height: 20px; border: 0px solid #ffff…" at bounding box center [834, 434] width 999 height 699
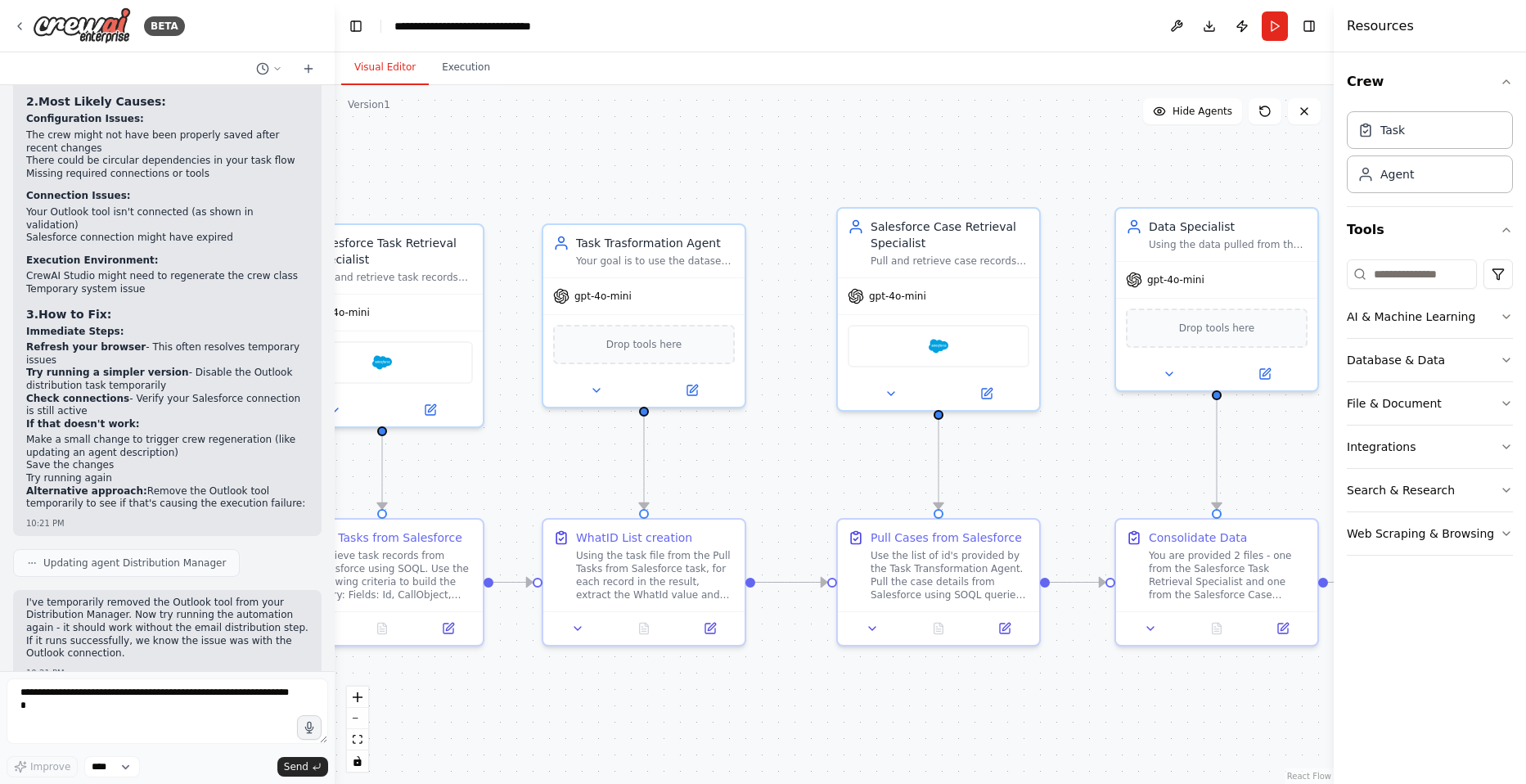
drag, startPoint x: 640, startPoint y: 456, endPoint x: 995, endPoint y: 466, distance: 355.1
click at [995, 466] on div ".deletable-edge-delete-btn { width: 20px; height: 20px; border: 0px solid #ffff…" at bounding box center [834, 434] width 999 height 699
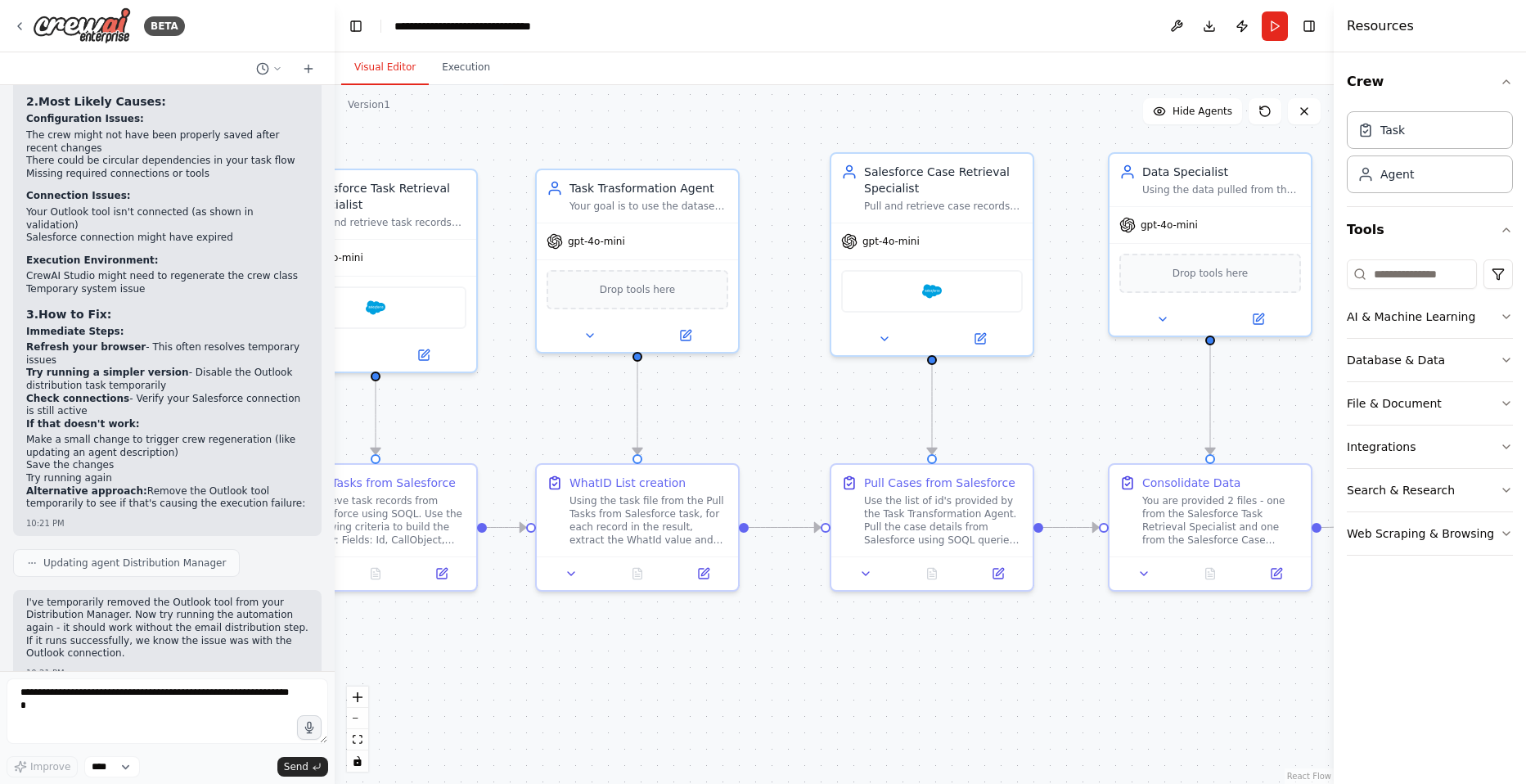
drag, startPoint x: 674, startPoint y: 469, endPoint x: 668, endPoint y: 414, distance: 55.3
click at [668, 414] on div ".deletable-edge-delete-btn { width: 20px; height: 20px; border: 0px solid #ffff…" at bounding box center [834, 434] width 999 height 699
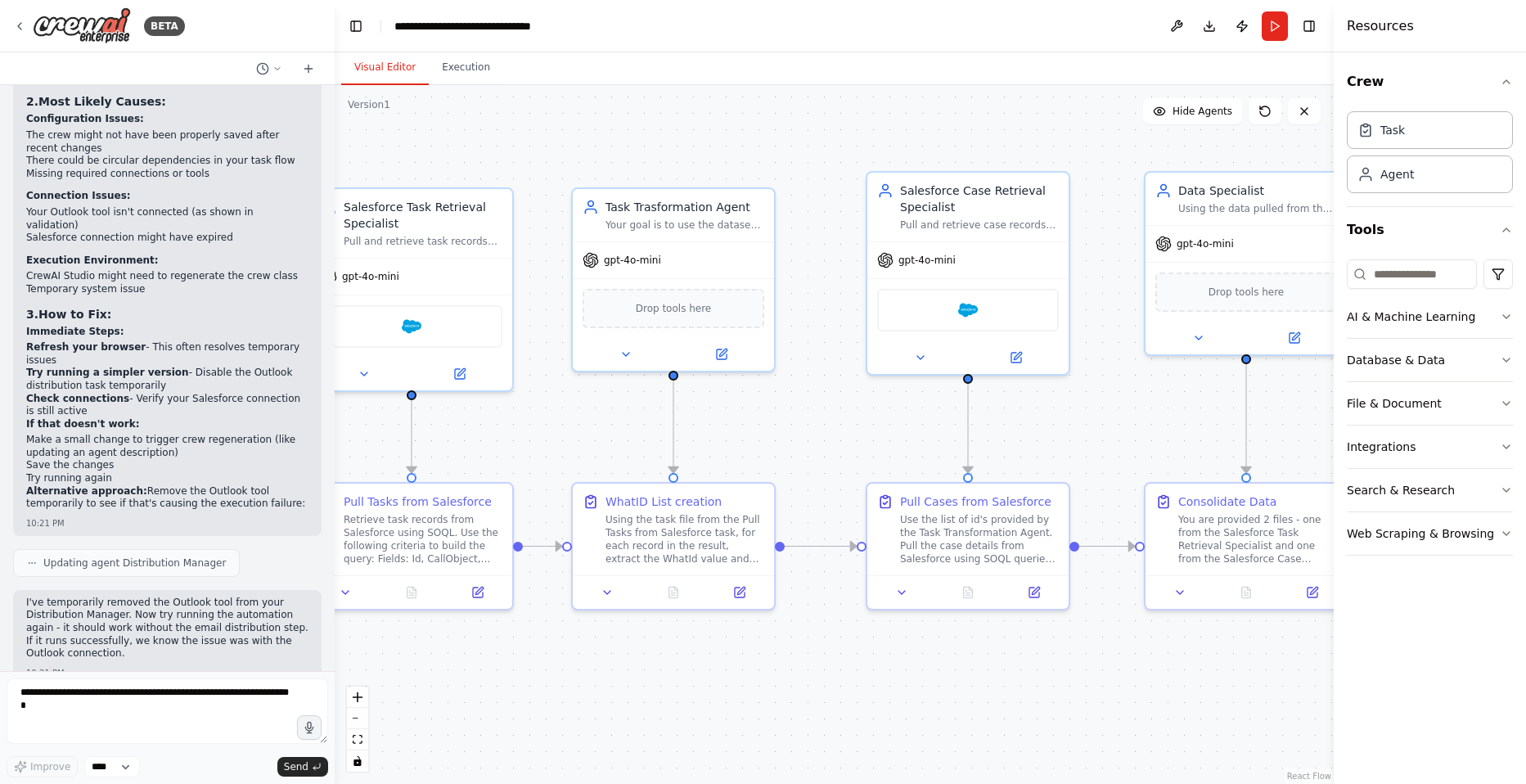
drag, startPoint x: 1093, startPoint y: 403, endPoint x: 1123, endPoint y: 422, distance: 35.5
click at [1128, 423] on div ".deletable-edge-delete-btn { width: 20px; height: 20px; border: 0px solid #ffff…" at bounding box center [834, 434] width 999 height 699
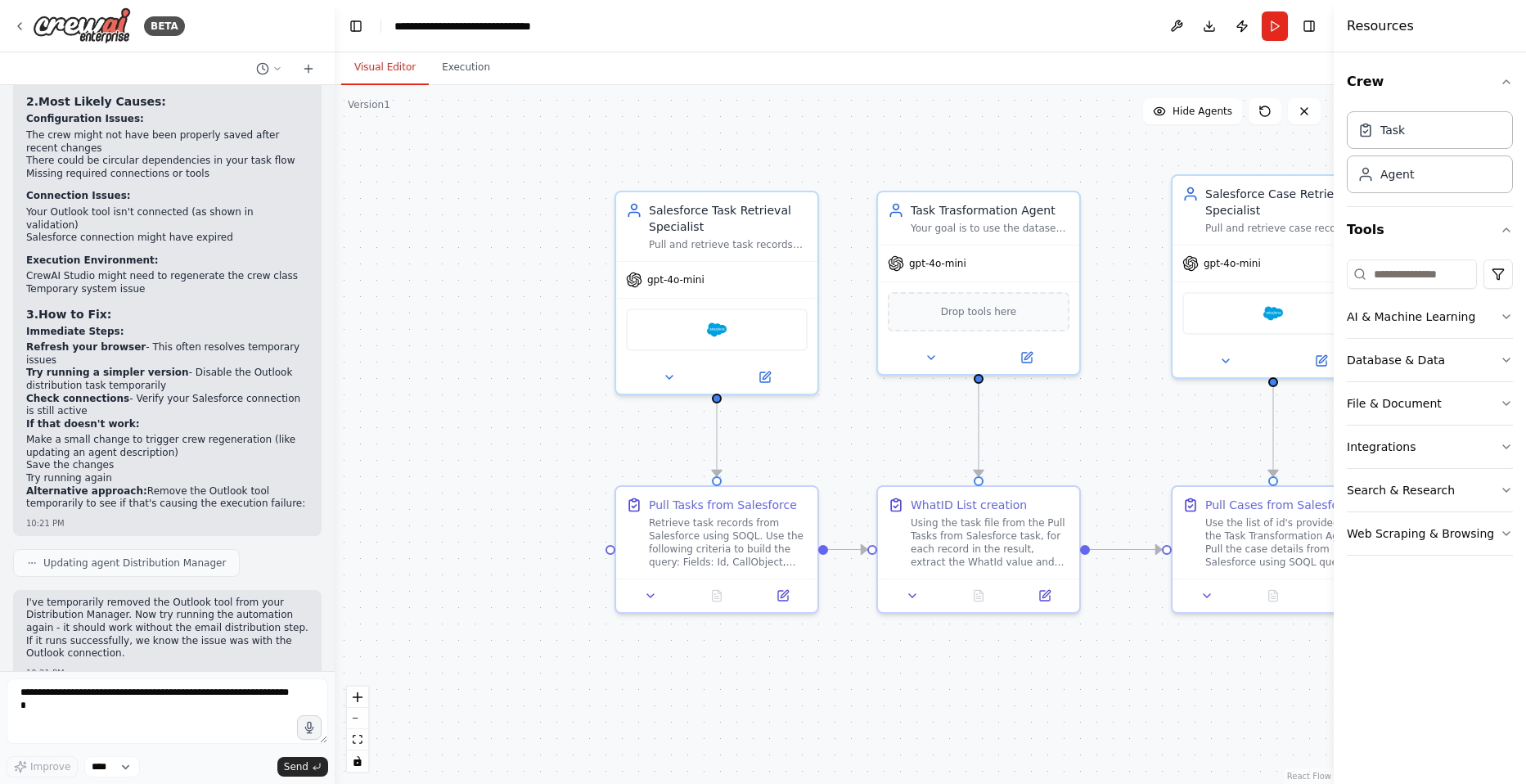
drag, startPoint x: 610, startPoint y: 448, endPoint x: 899, endPoint y: 448, distance: 289.0
click at [899, 448] on div ".deletable-edge-delete-btn { width: 20px; height: 20px; border: 0px solid #ffff…" at bounding box center [834, 434] width 999 height 699
click at [724, 511] on div "Pull Tasks from Salesforce Retrieve task records from Salesforce using SOQL. Us…" at bounding box center [728, 529] width 159 height 72
